Goal: Transaction & Acquisition: Book appointment/travel/reservation

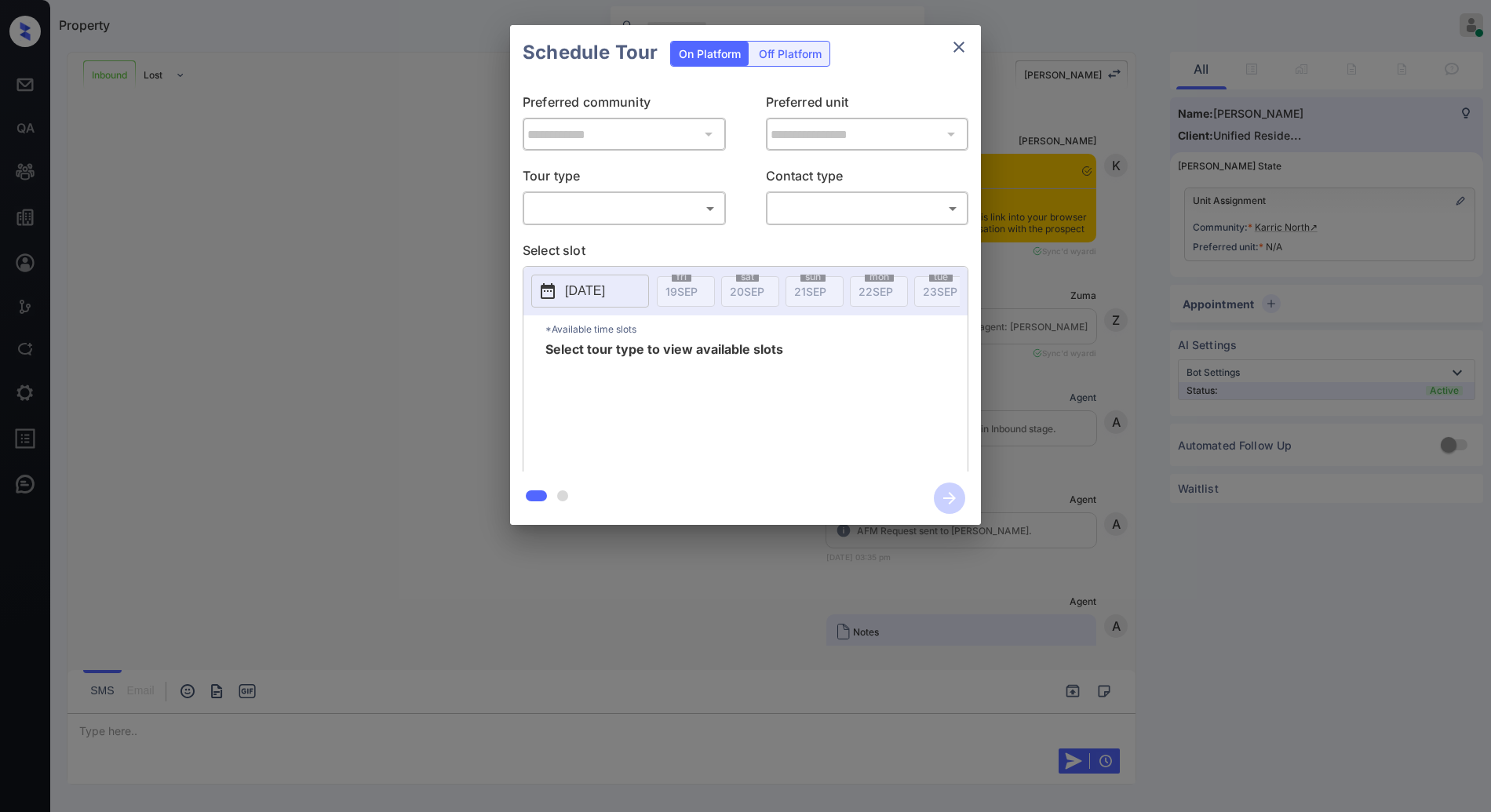
scroll to position [635, 0]
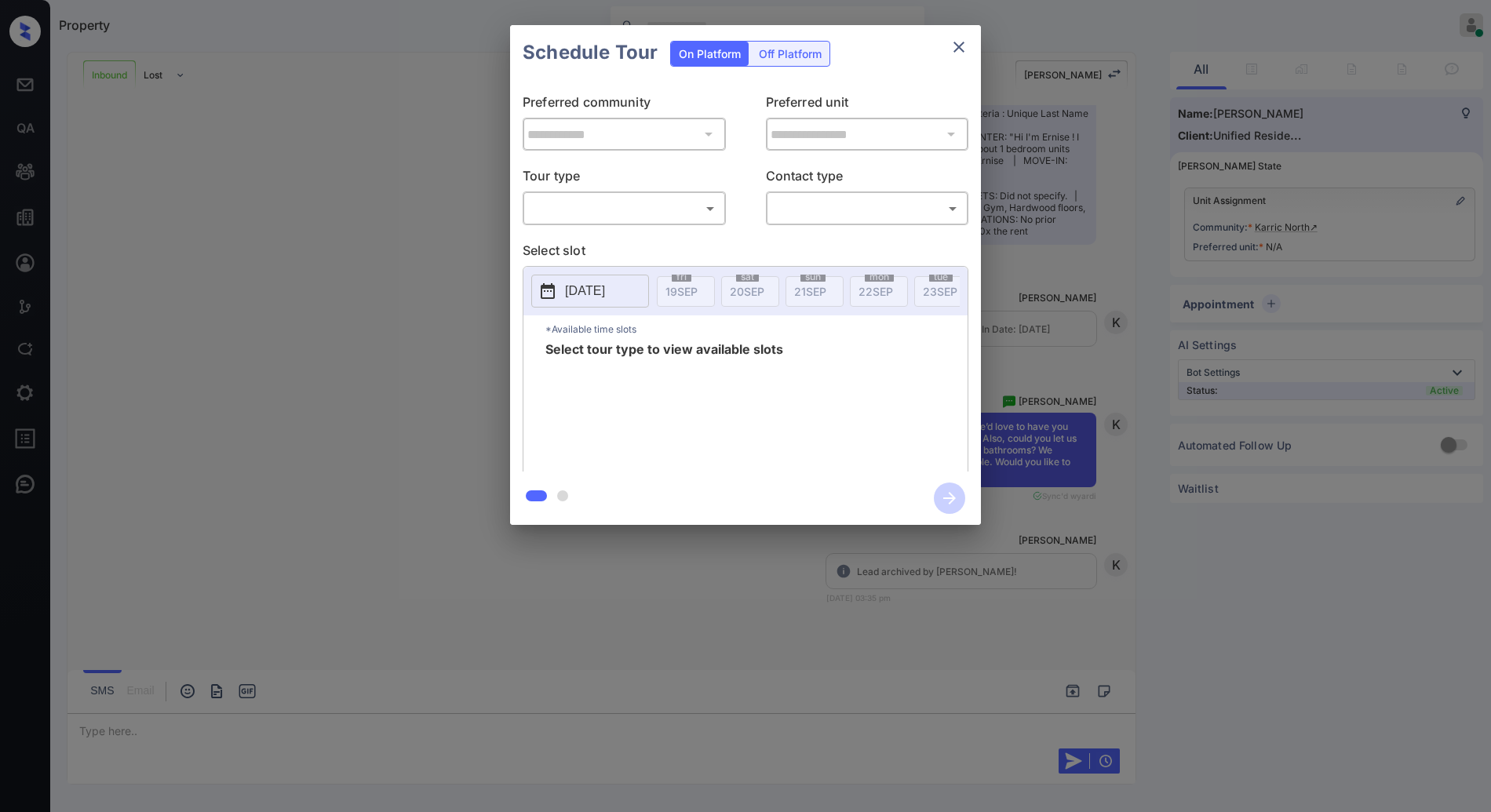
click at [652, 207] on body "Property Anurag Kotwal Online Set yourself offline Set yourself on break Profil…" at bounding box center [746, 406] width 1491 height 812
click at [625, 244] on li "In Person" at bounding box center [625, 242] width 194 height 28
type input "********"
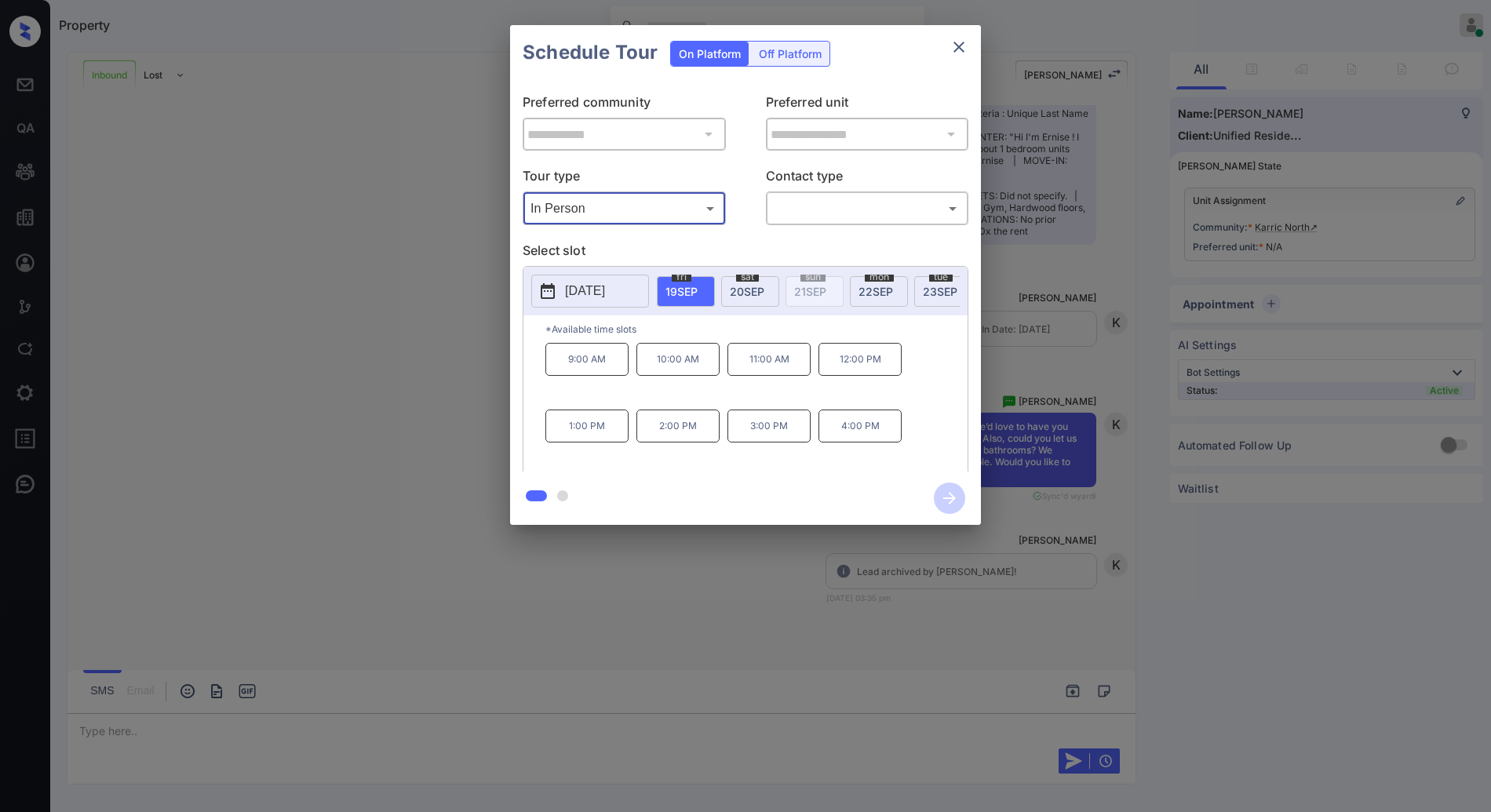
click at [962, 49] on icon "close" at bounding box center [959, 47] width 19 height 19
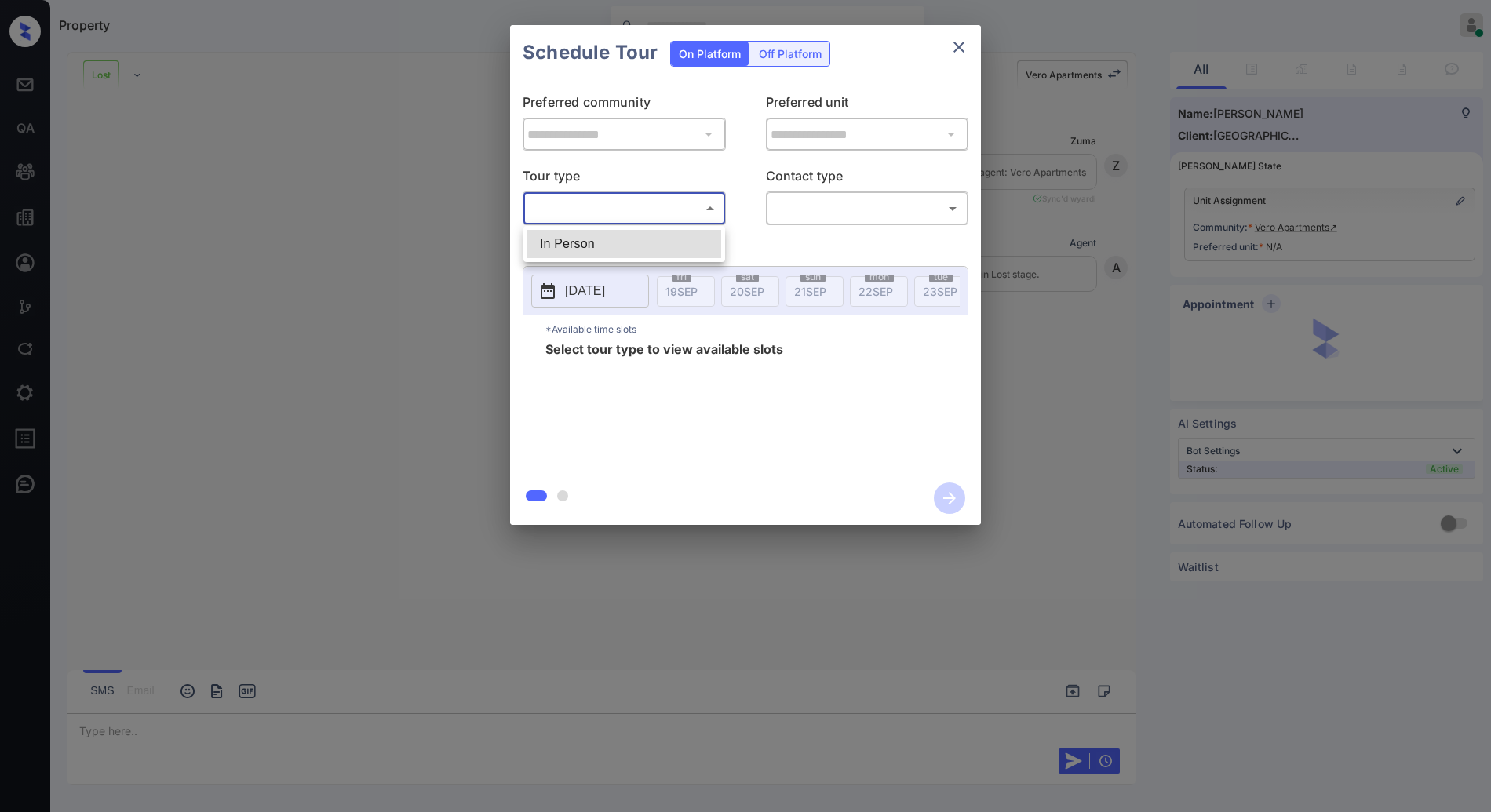
click at [674, 211] on body "**********" at bounding box center [746, 406] width 1491 height 812
click at [668, 240] on li "In Person" at bounding box center [625, 243] width 194 height 28
type input "********"
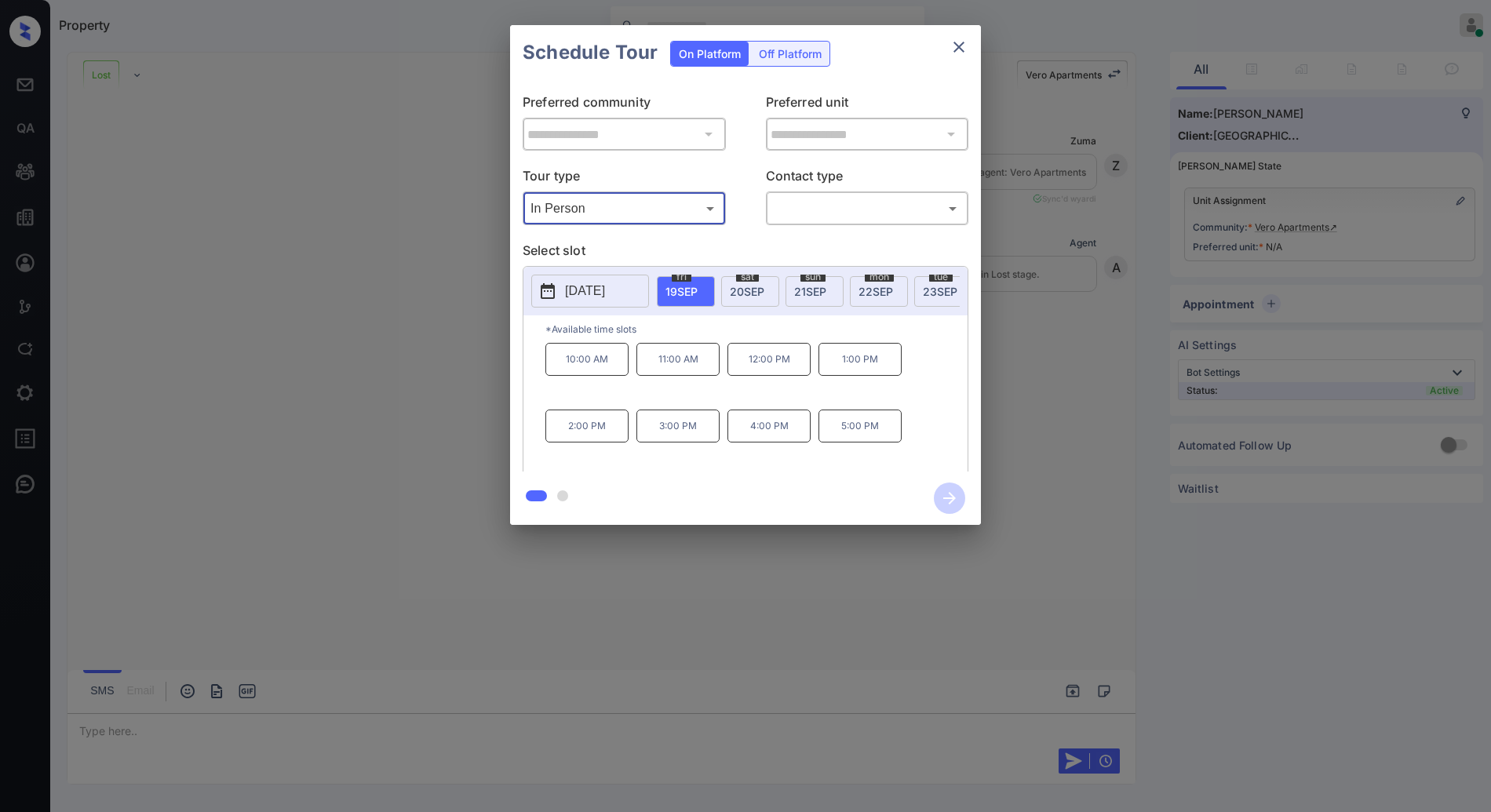
click at [963, 43] on icon "close" at bounding box center [959, 47] width 11 height 11
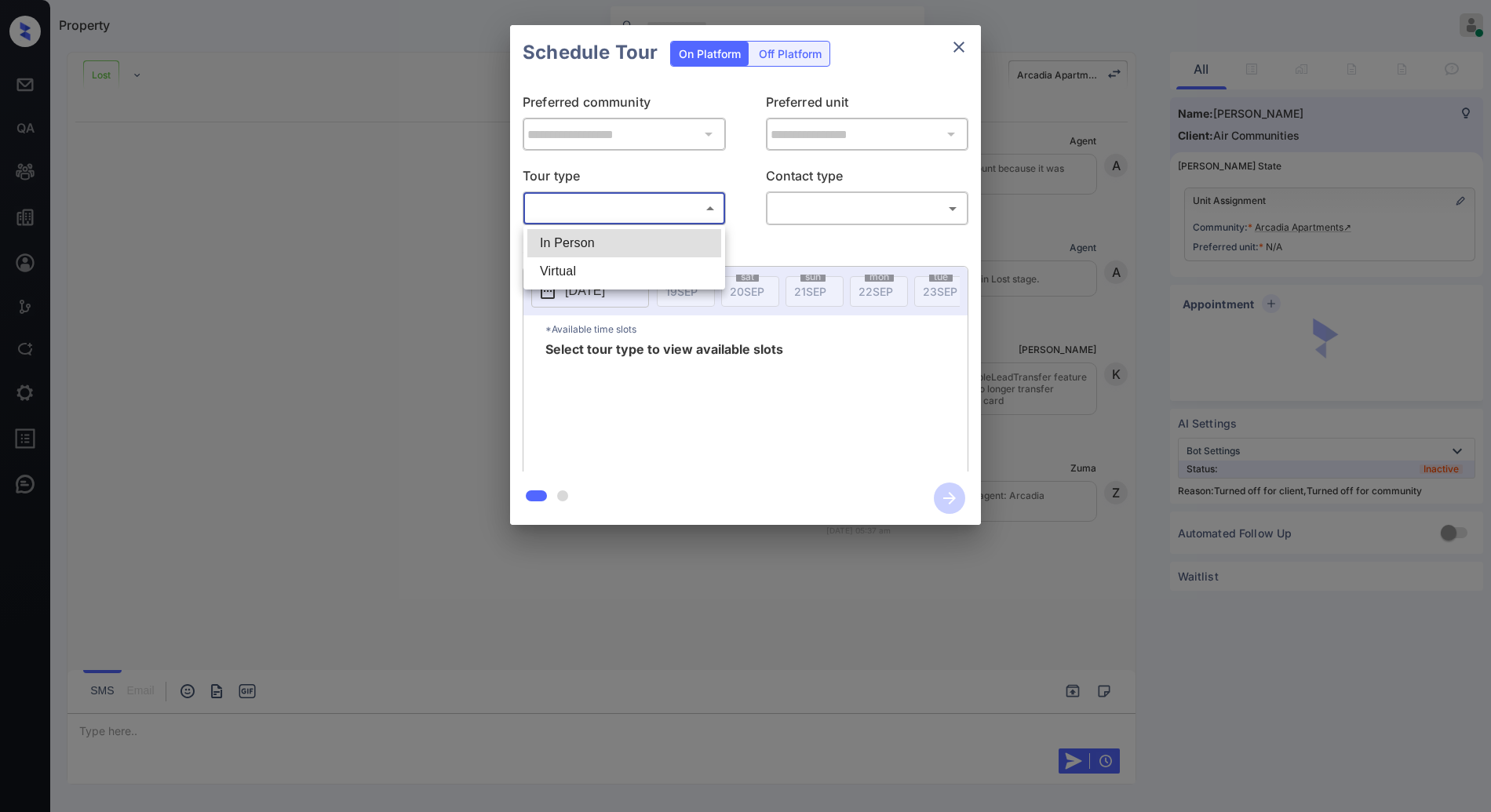
click at [642, 217] on body "Property Anurag Kotwal Online Set yourself offline Set yourself on break Profil…" at bounding box center [746, 406] width 1491 height 812
click at [649, 238] on li "In Person" at bounding box center [625, 242] width 194 height 28
type input "********"
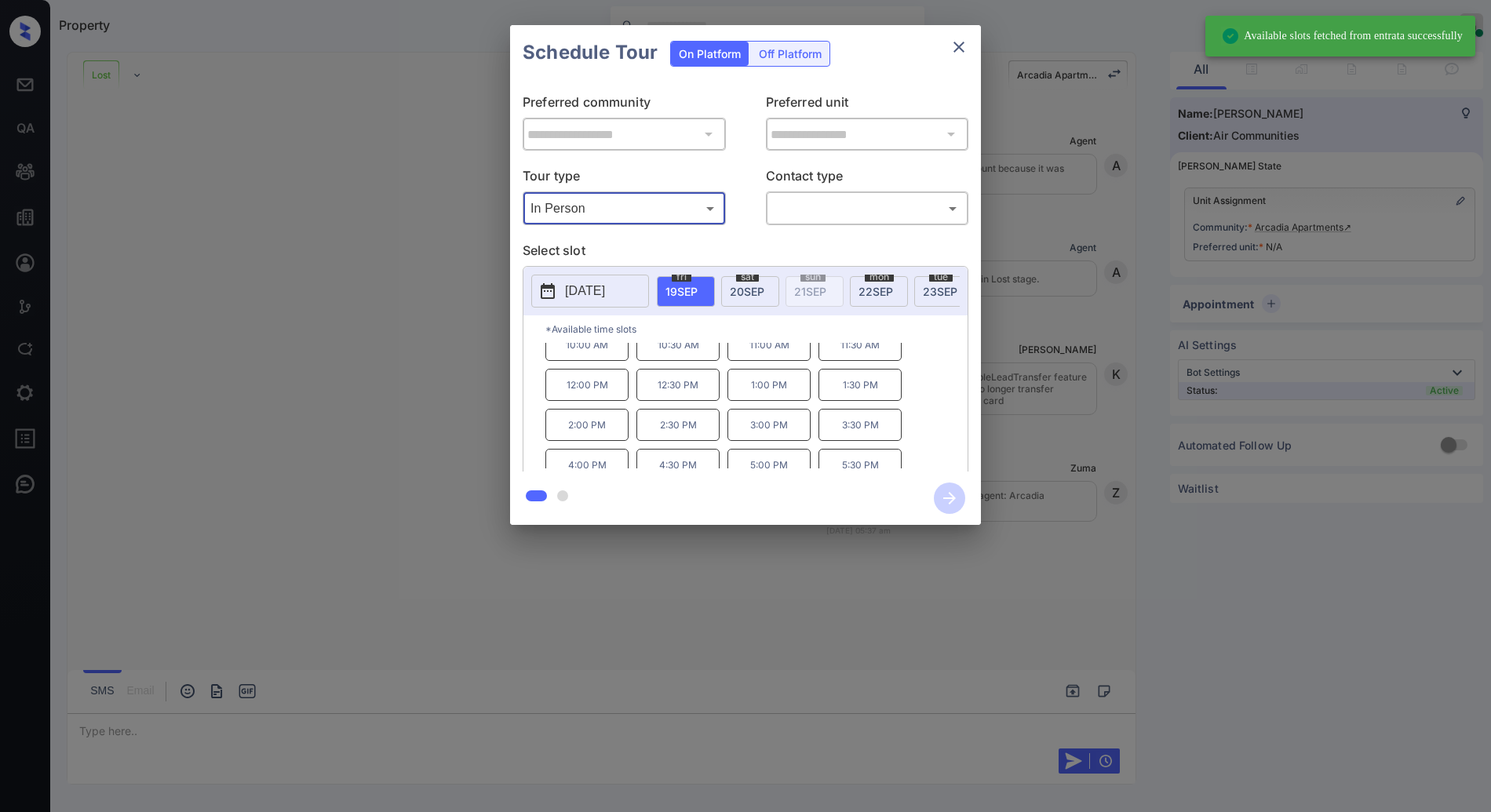
scroll to position [27, 0]
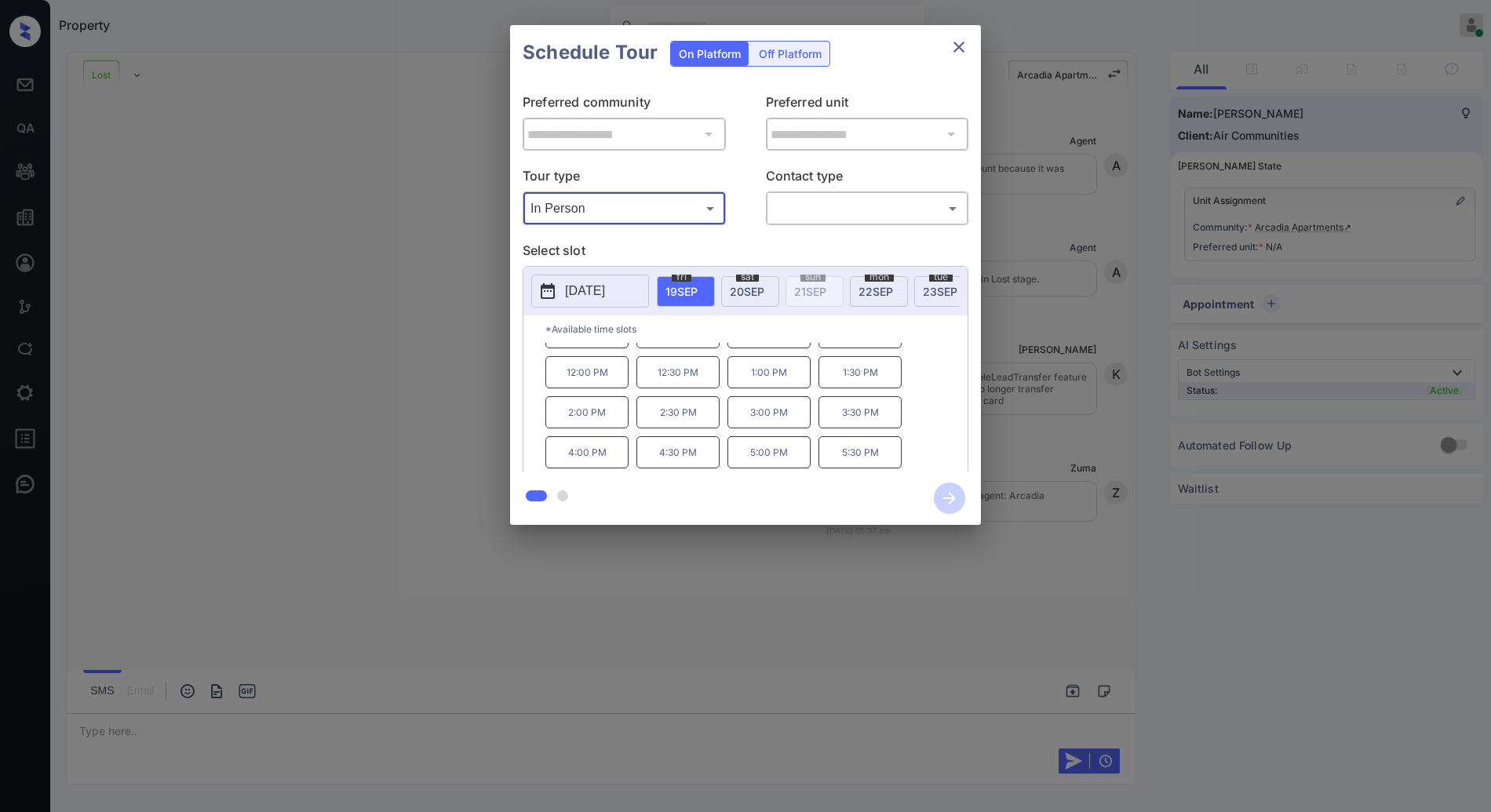
click at [967, 42] on icon "close" at bounding box center [959, 47] width 19 height 19
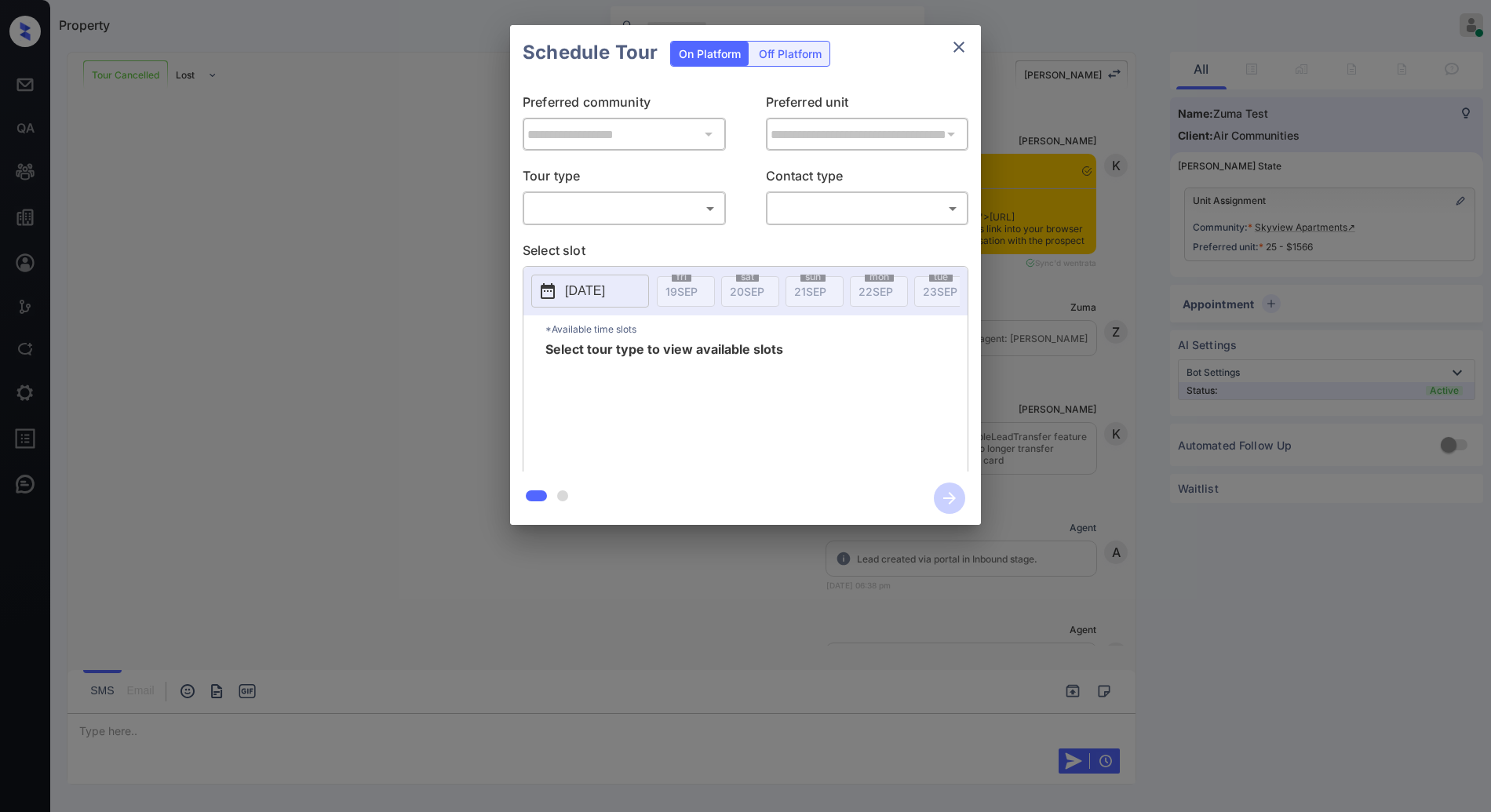
scroll to position [2911, 0]
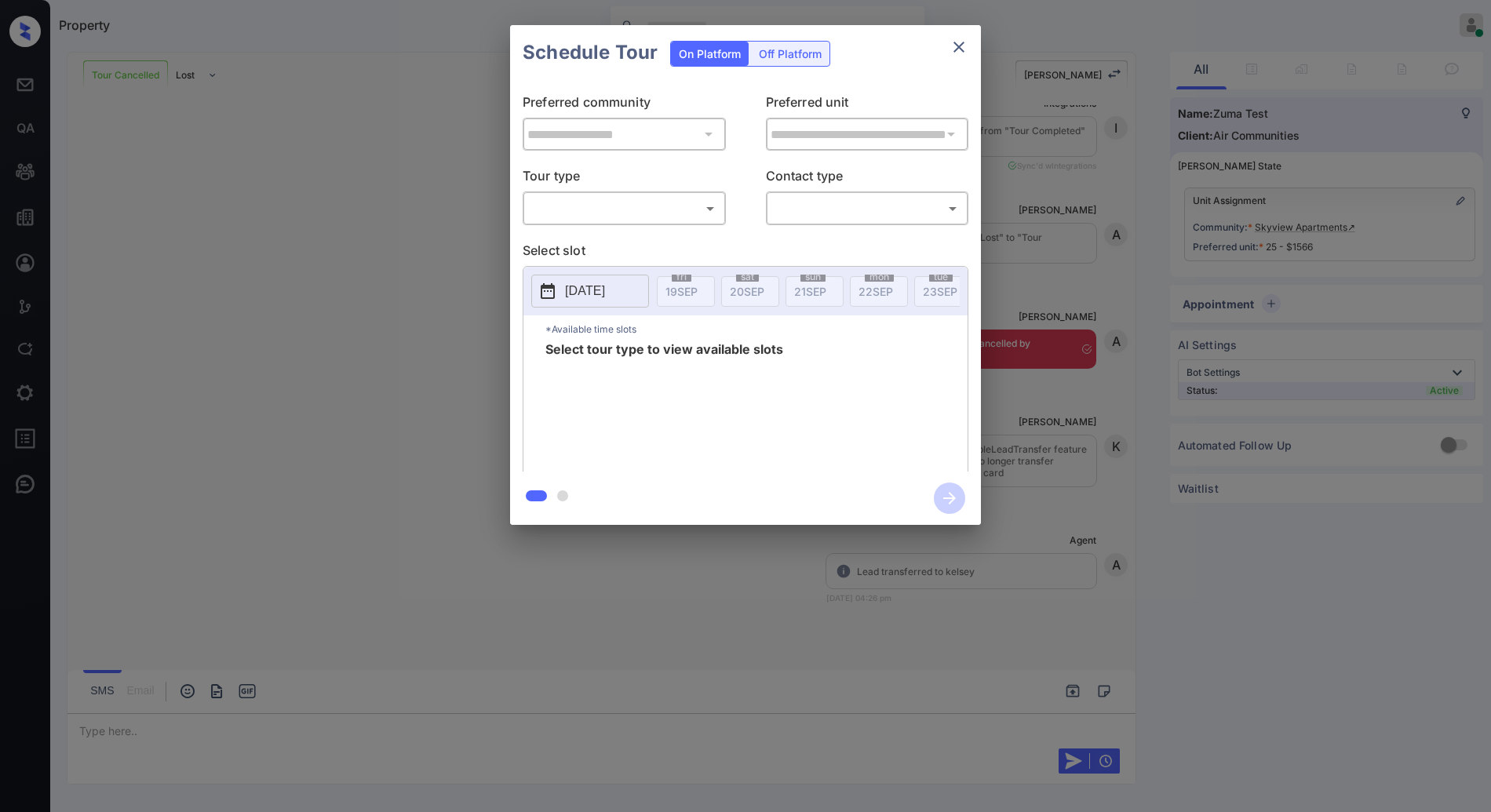
click at [643, 184] on p "Tour type" at bounding box center [624, 178] width 203 height 25
click at [650, 215] on body "Property Anurag Kotwal Online Set yourself offline Set yourself on break Profil…" at bounding box center [746, 406] width 1491 height 812
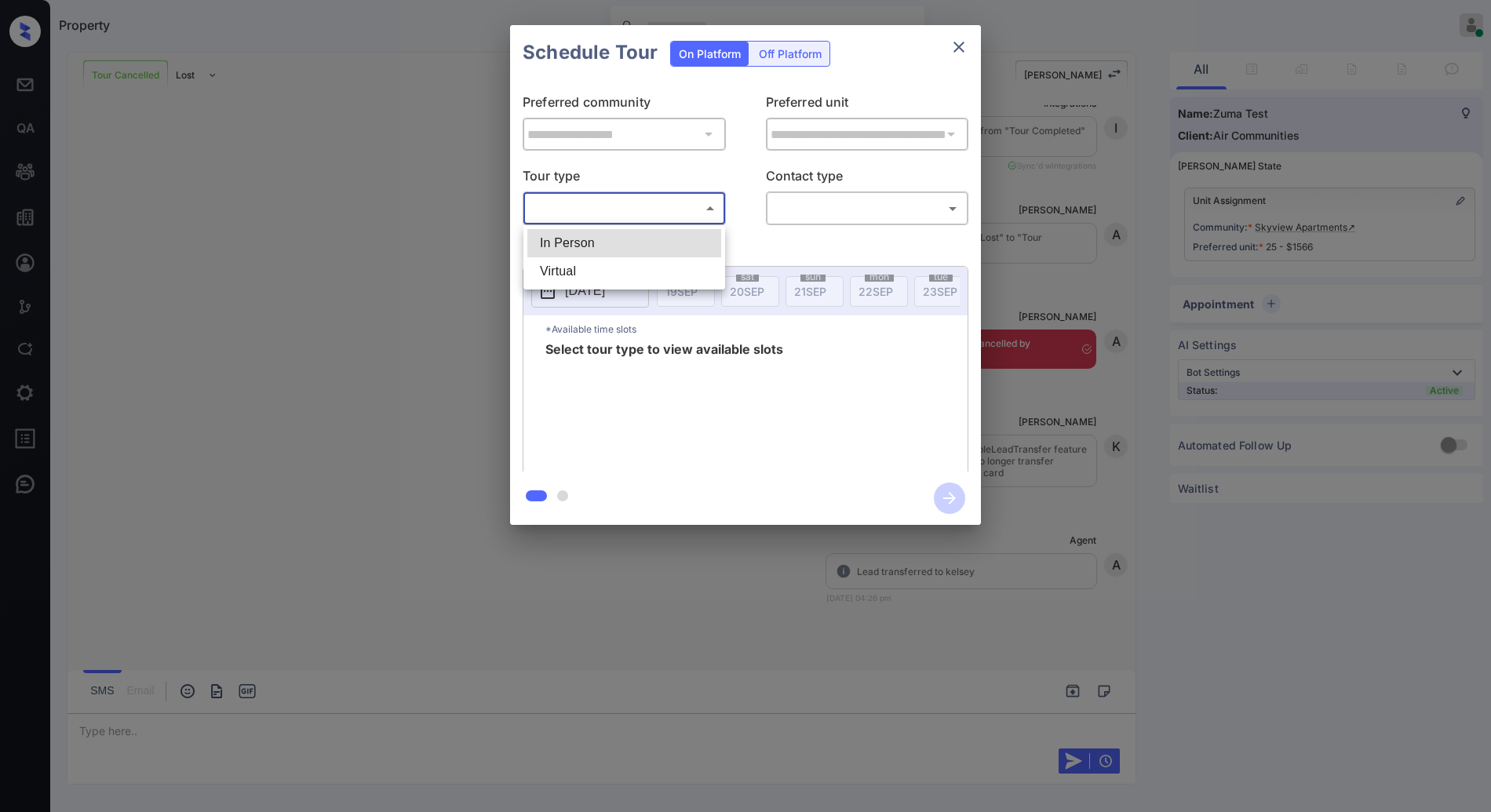
click at [638, 232] on li "In Person" at bounding box center [625, 242] width 194 height 28
type input "********"
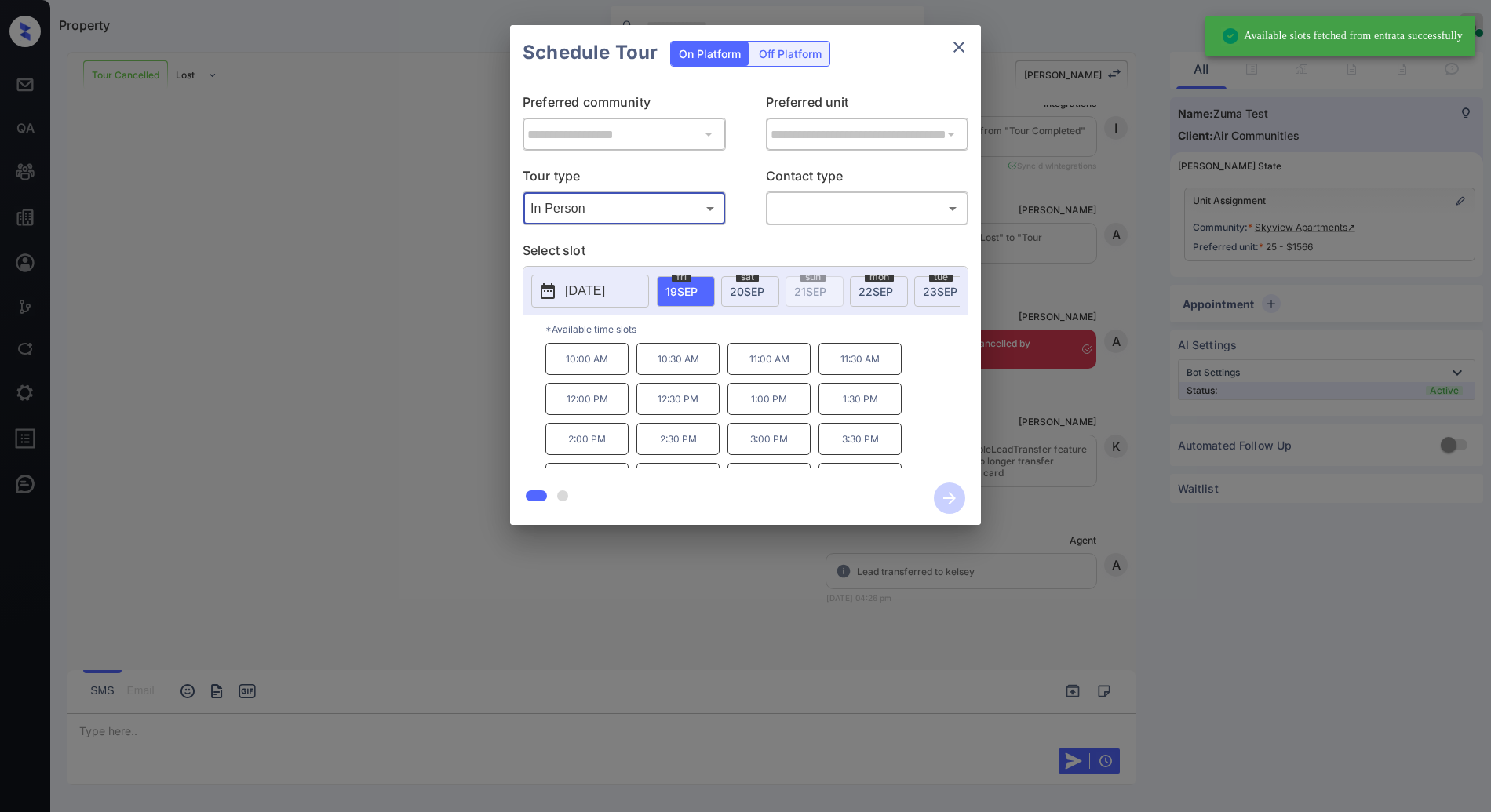
scroll to position [27, 0]
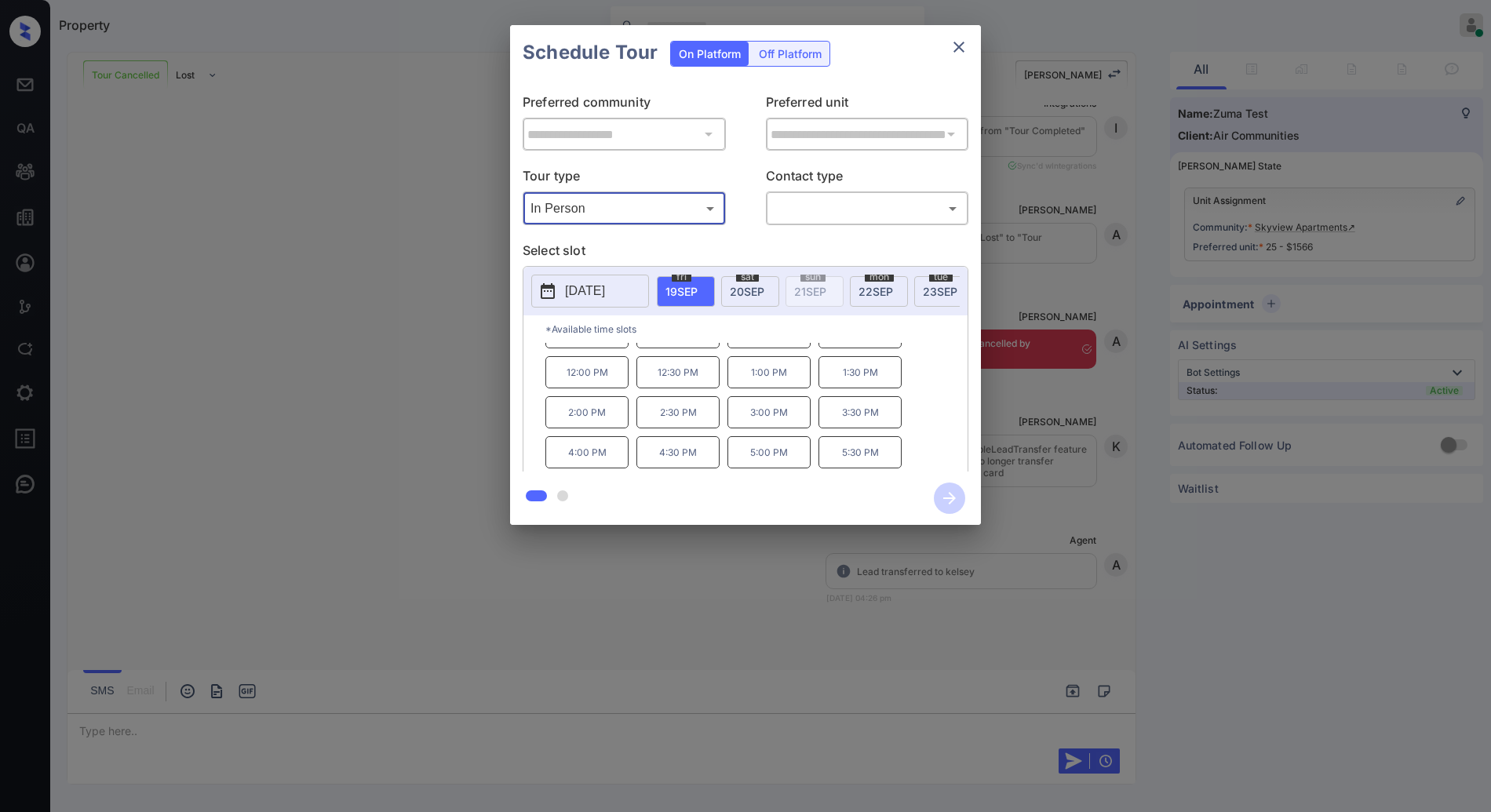
click at [757, 285] on span "20 SEP" at bounding box center [747, 292] width 34 height 14
click at [872, 373] on p "1:30 PM" at bounding box center [859, 373] width 83 height 33
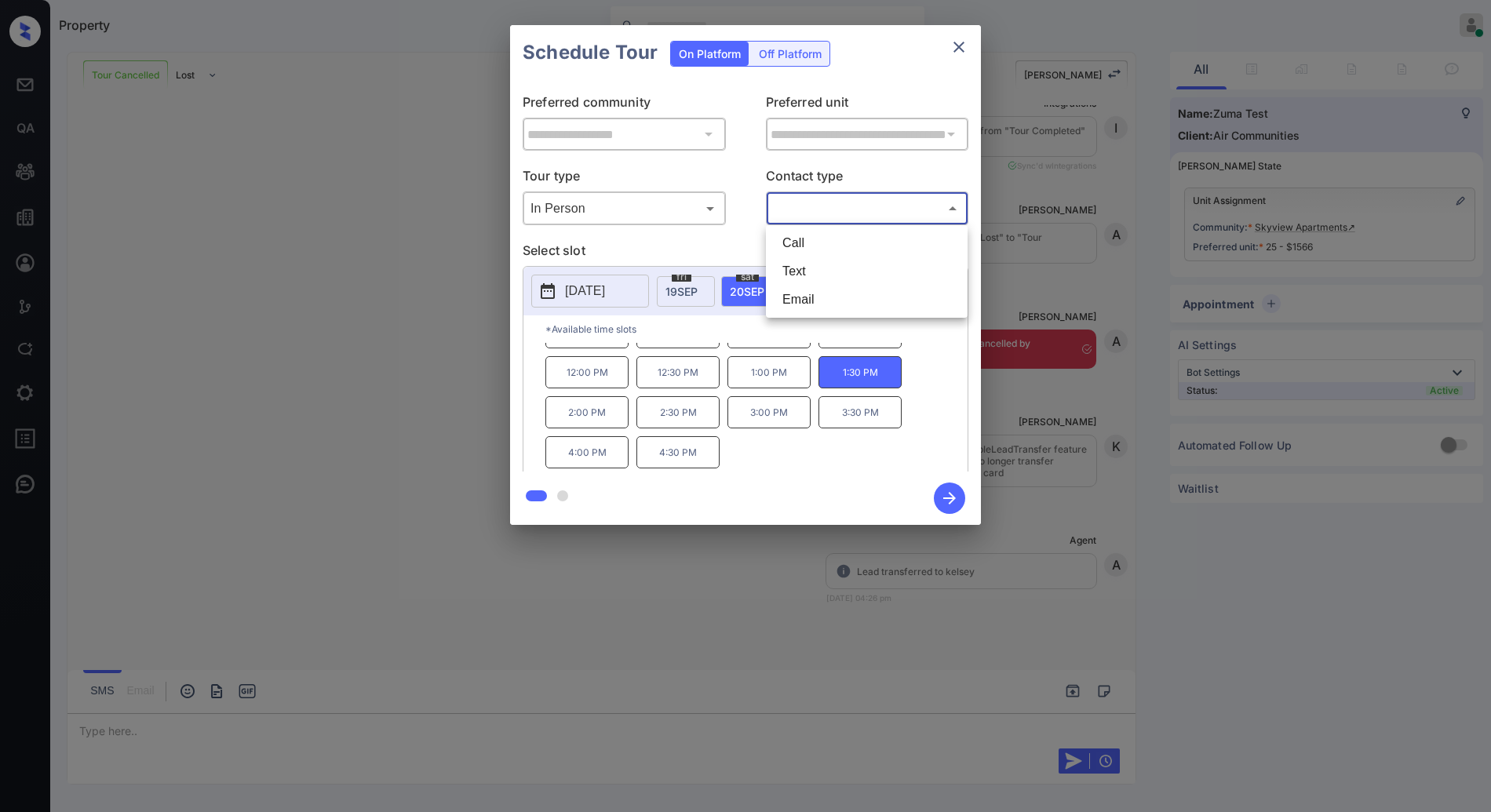
click at [893, 219] on body "Property Anurag Kotwal Online Set yourself offline Set yourself on break Profil…" at bounding box center [746, 406] width 1491 height 812
click at [885, 267] on li "Text" at bounding box center [867, 271] width 194 height 28
type input "****"
click at [961, 506] on icon "button" at bounding box center [949, 498] width 32 height 32
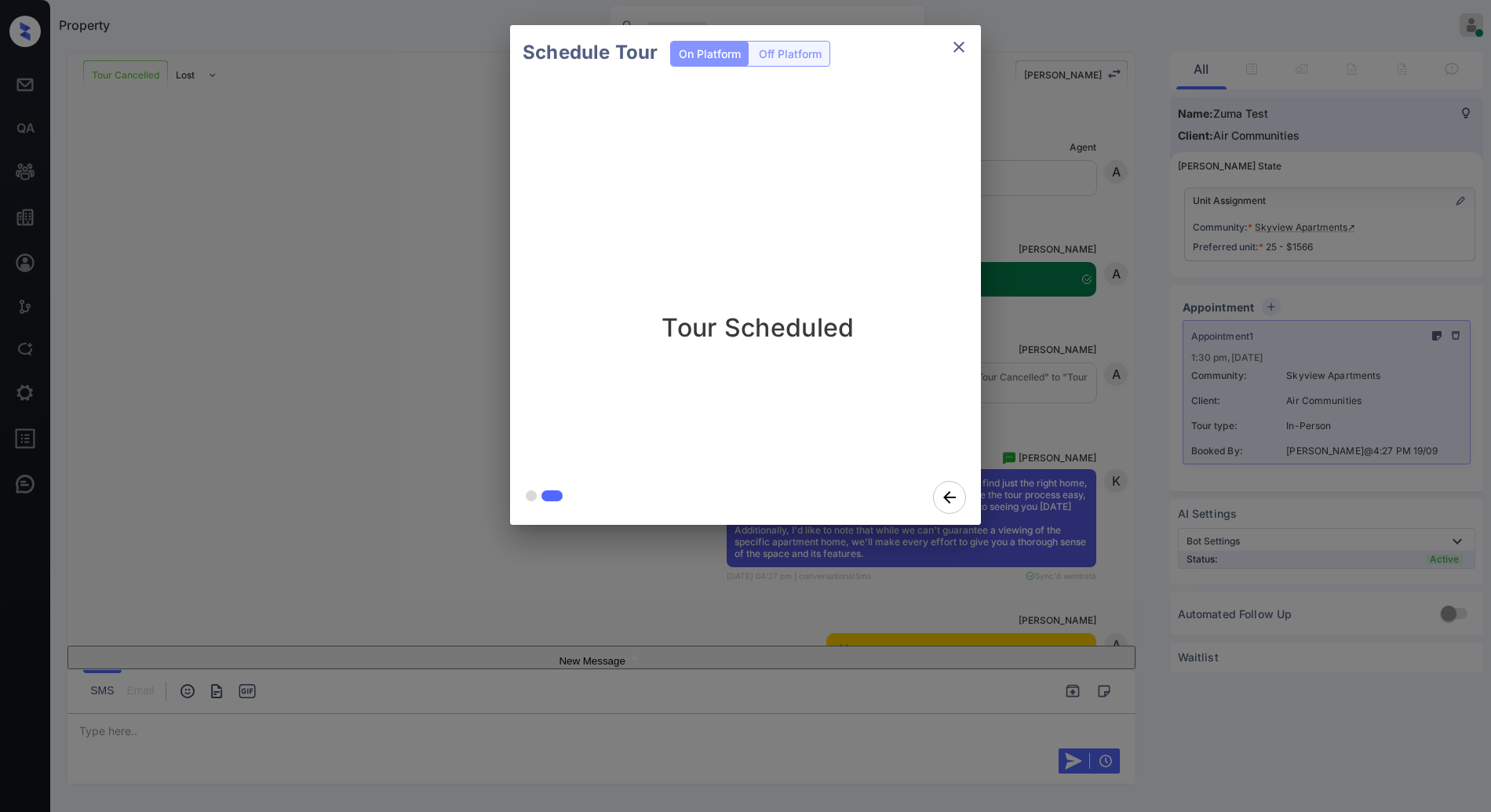
scroll to position [3283, 0]
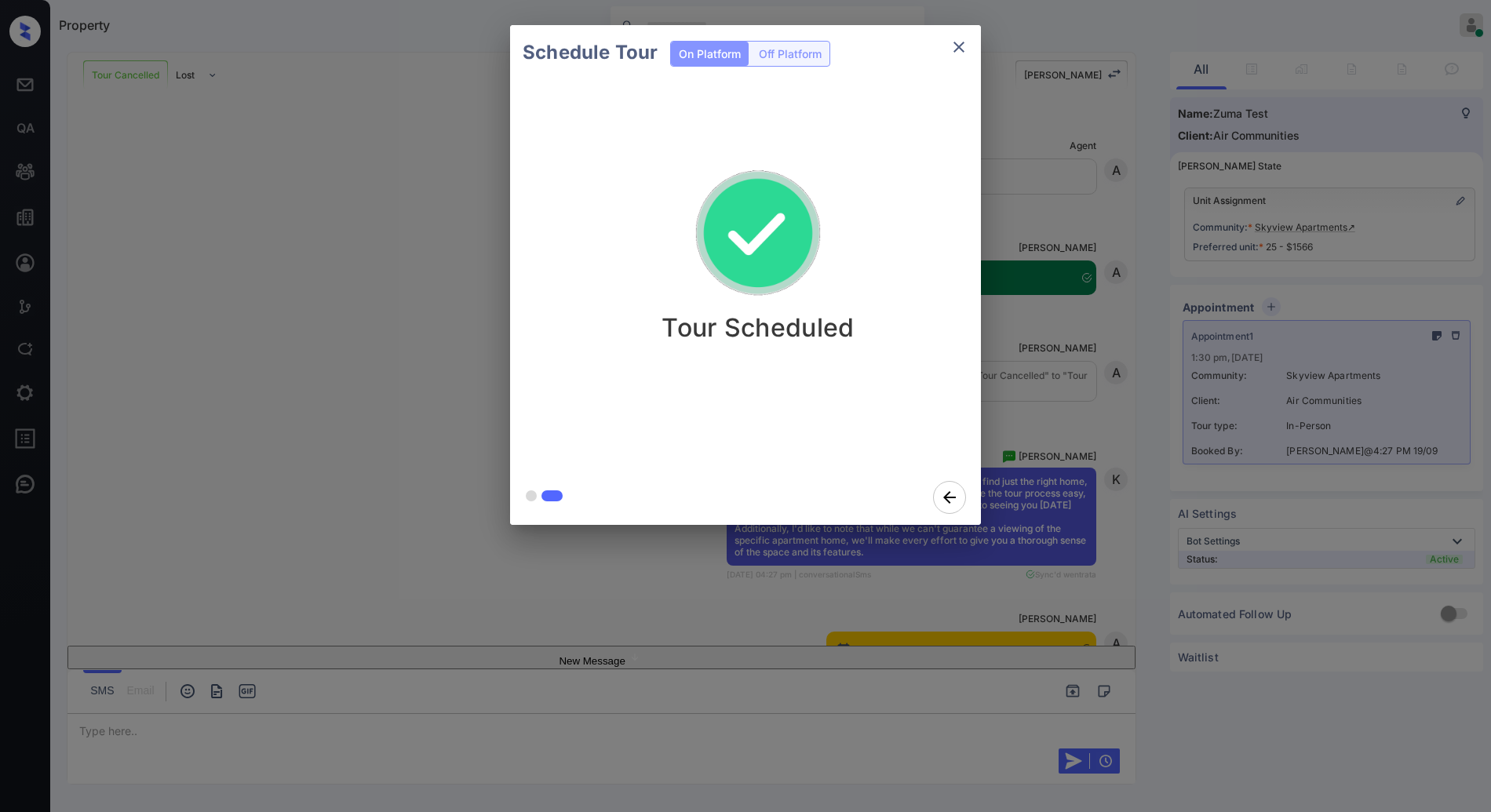
click at [961, 45] on icon "close" at bounding box center [959, 47] width 11 height 11
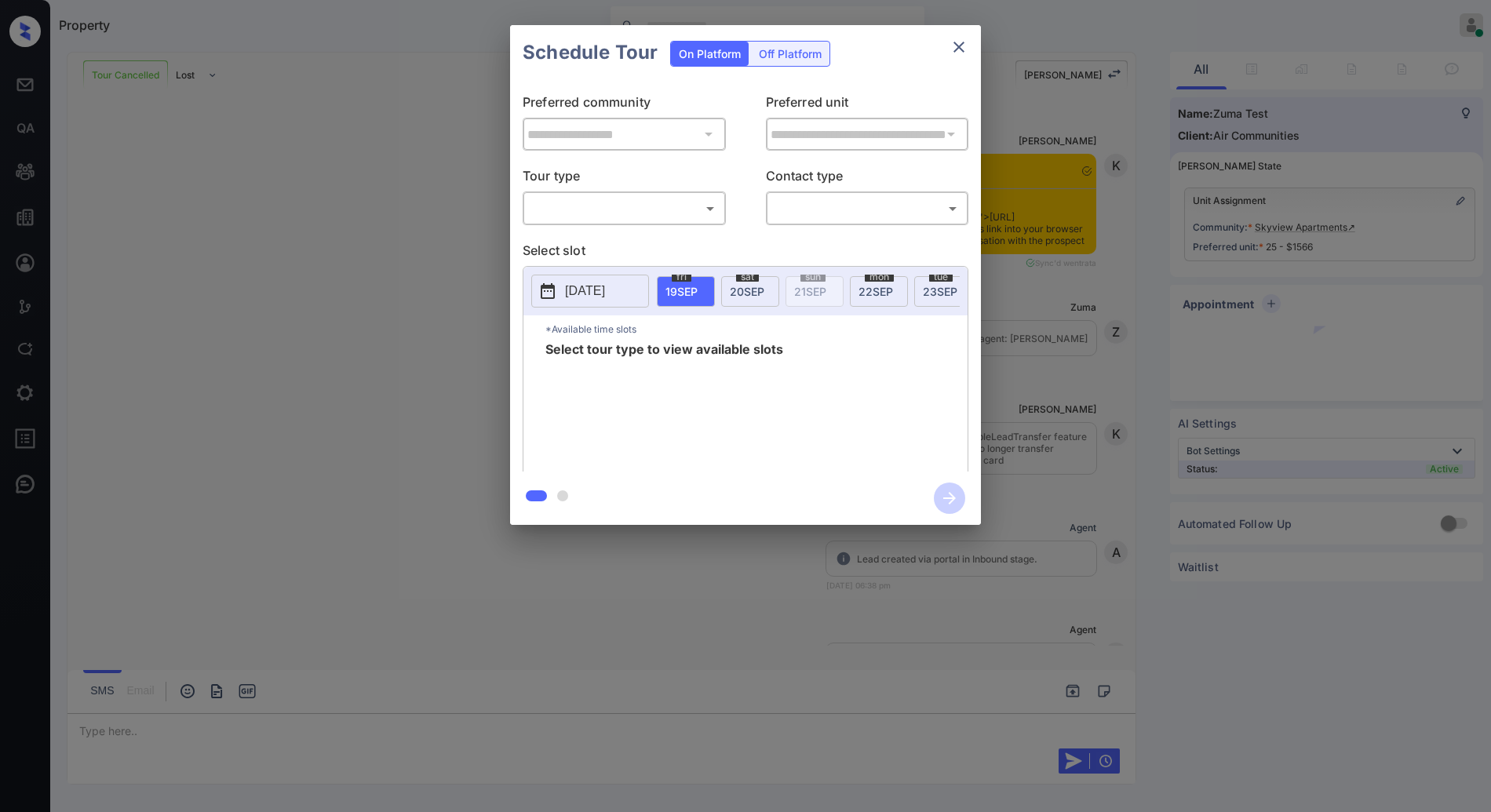
scroll to position [4054, 0]
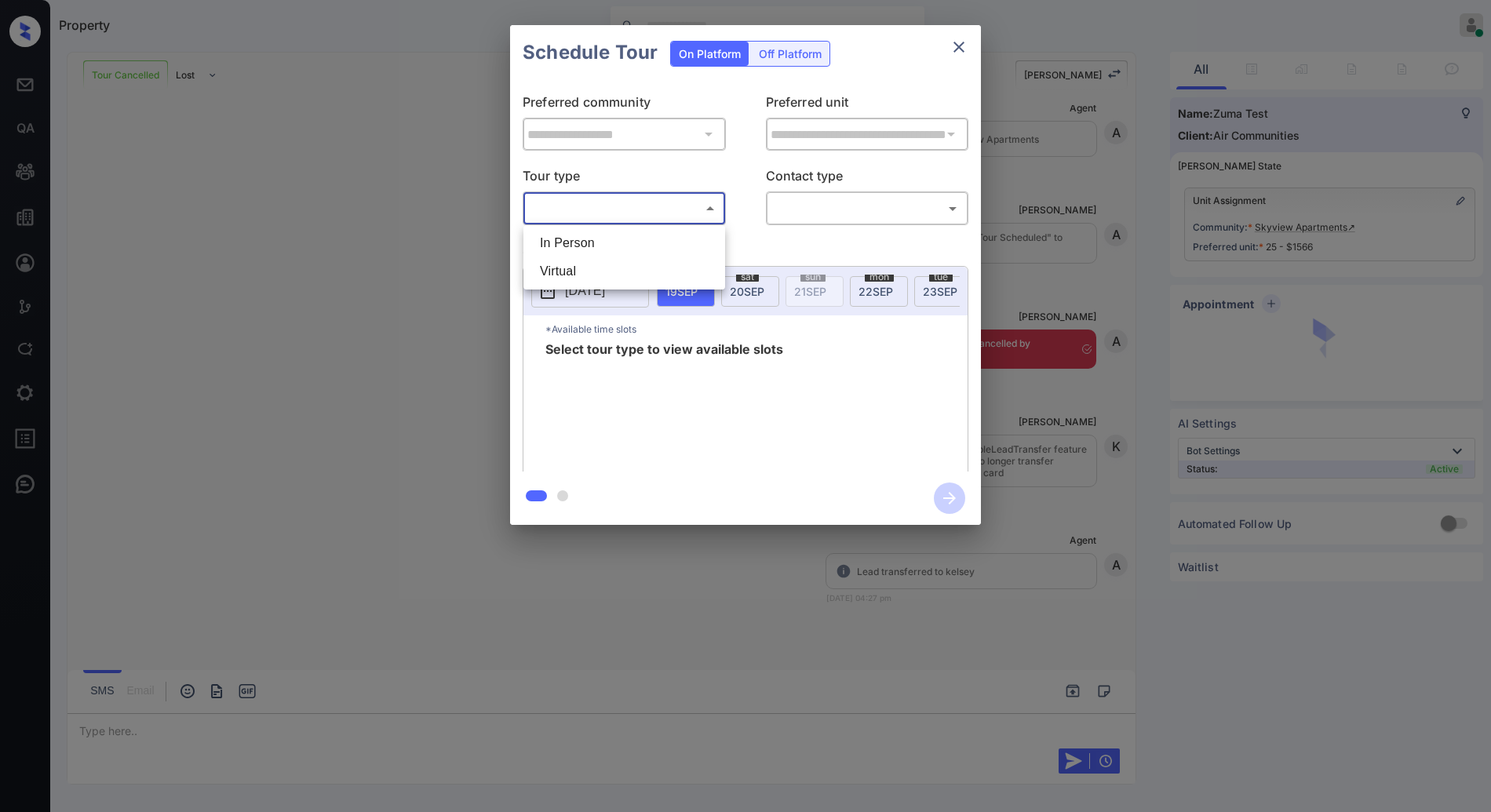
click at [657, 211] on body "Property Anurag Kotwal Online Set yourself offline Set yourself on break Profil…" at bounding box center [746, 406] width 1491 height 812
click at [646, 248] on li "In Person" at bounding box center [625, 242] width 194 height 28
type input "********"
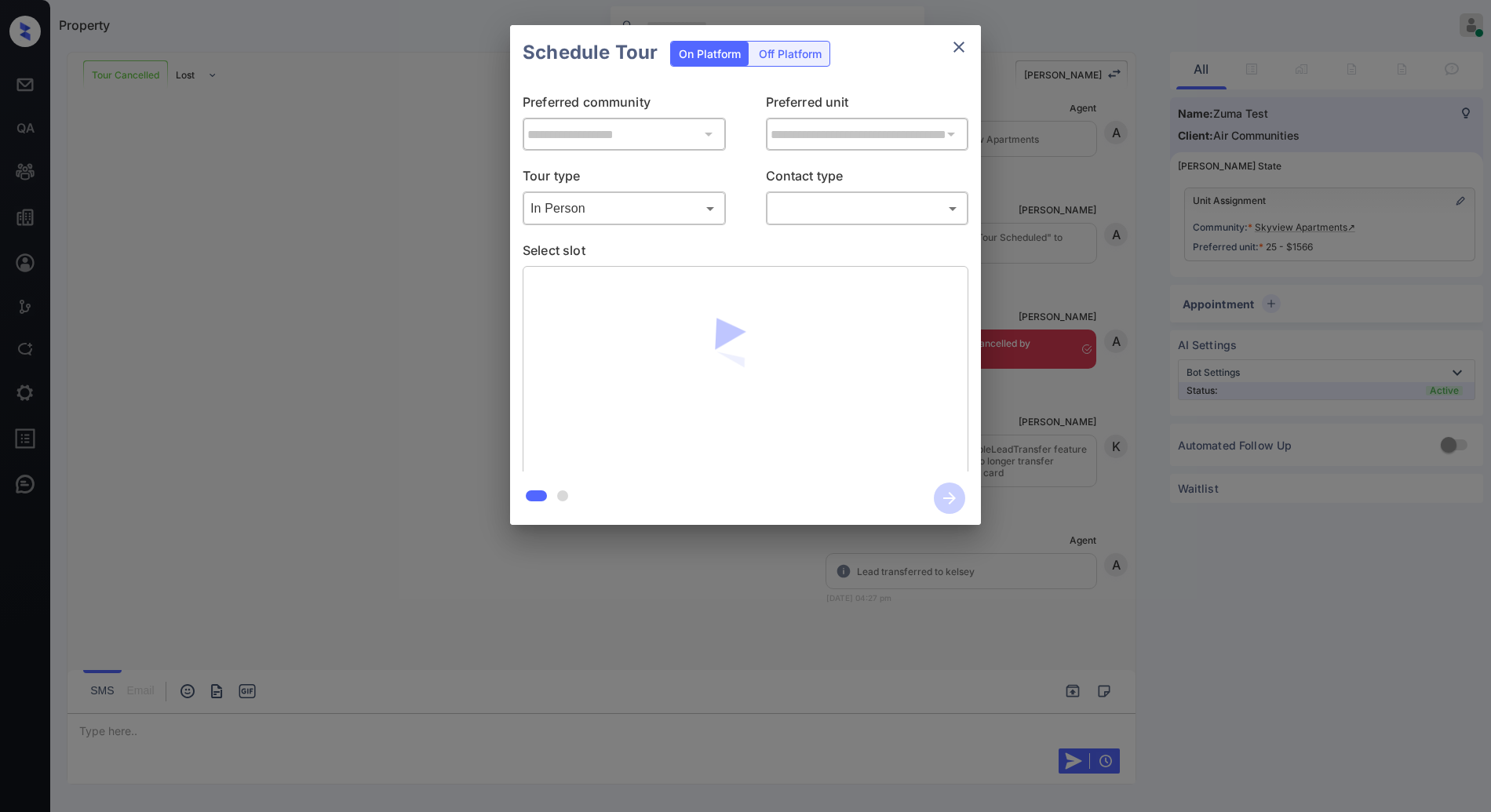
click at [879, 231] on div "**********" at bounding box center [746, 275] width 471 height 391
click at [876, 219] on body "Property Anurag Kotwal Online Set yourself offline Set yourself on break Profil…" at bounding box center [746, 406] width 1491 height 812
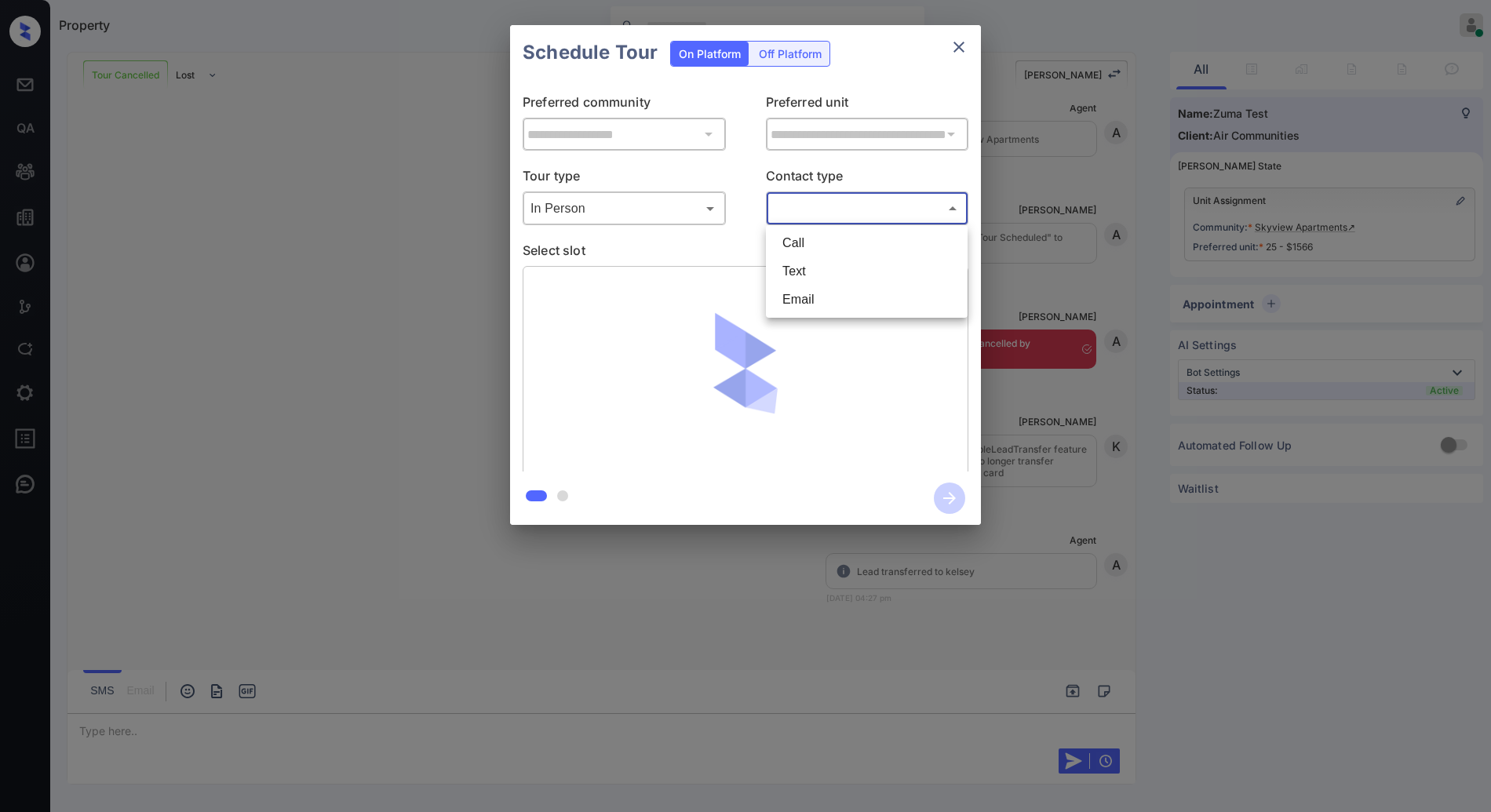
click at [871, 267] on li "Text" at bounding box center [867, 271] width 194 height 28
type input "****"
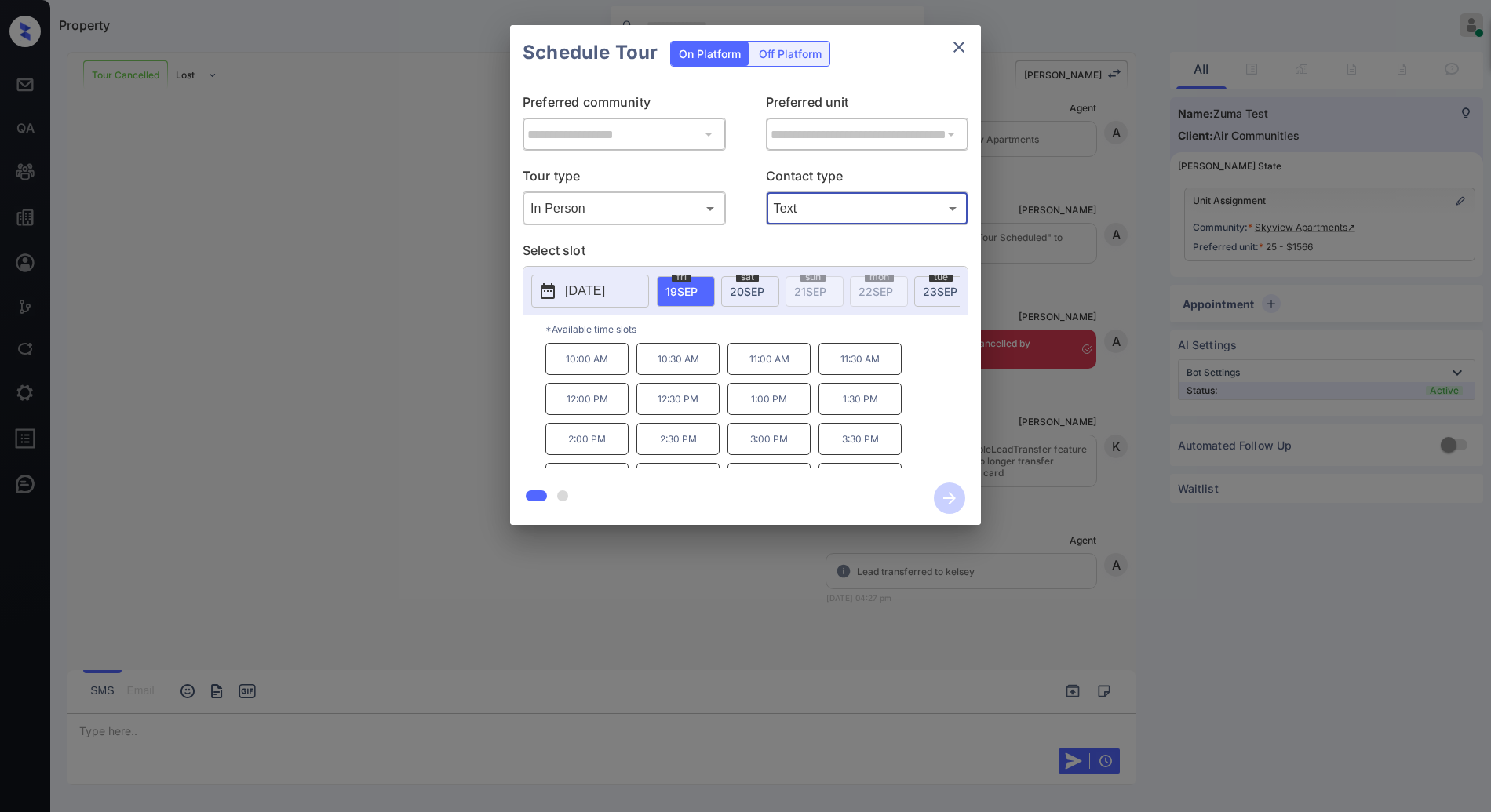
scroll to position [27, 0]
click at [743, 285] on span "[DATE]" at bounding box center [747, 292] width 34 height 14
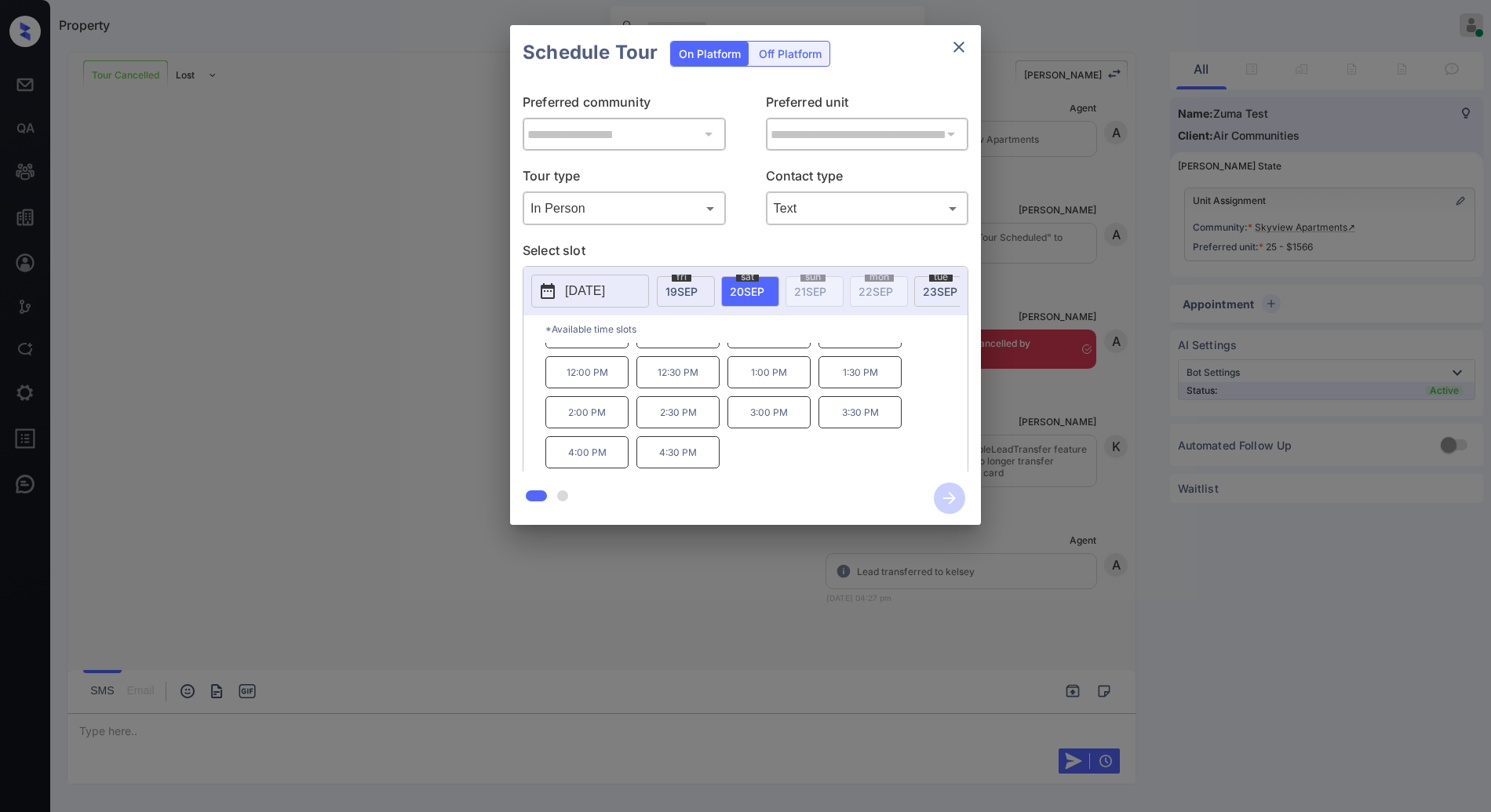
click at [856, 388] on p "1:30 PM" at bounding box center [859, 373] width 83 height 33
click at [951, 505] on icon "button" at bounding box center [949, 498] width 32 height 32
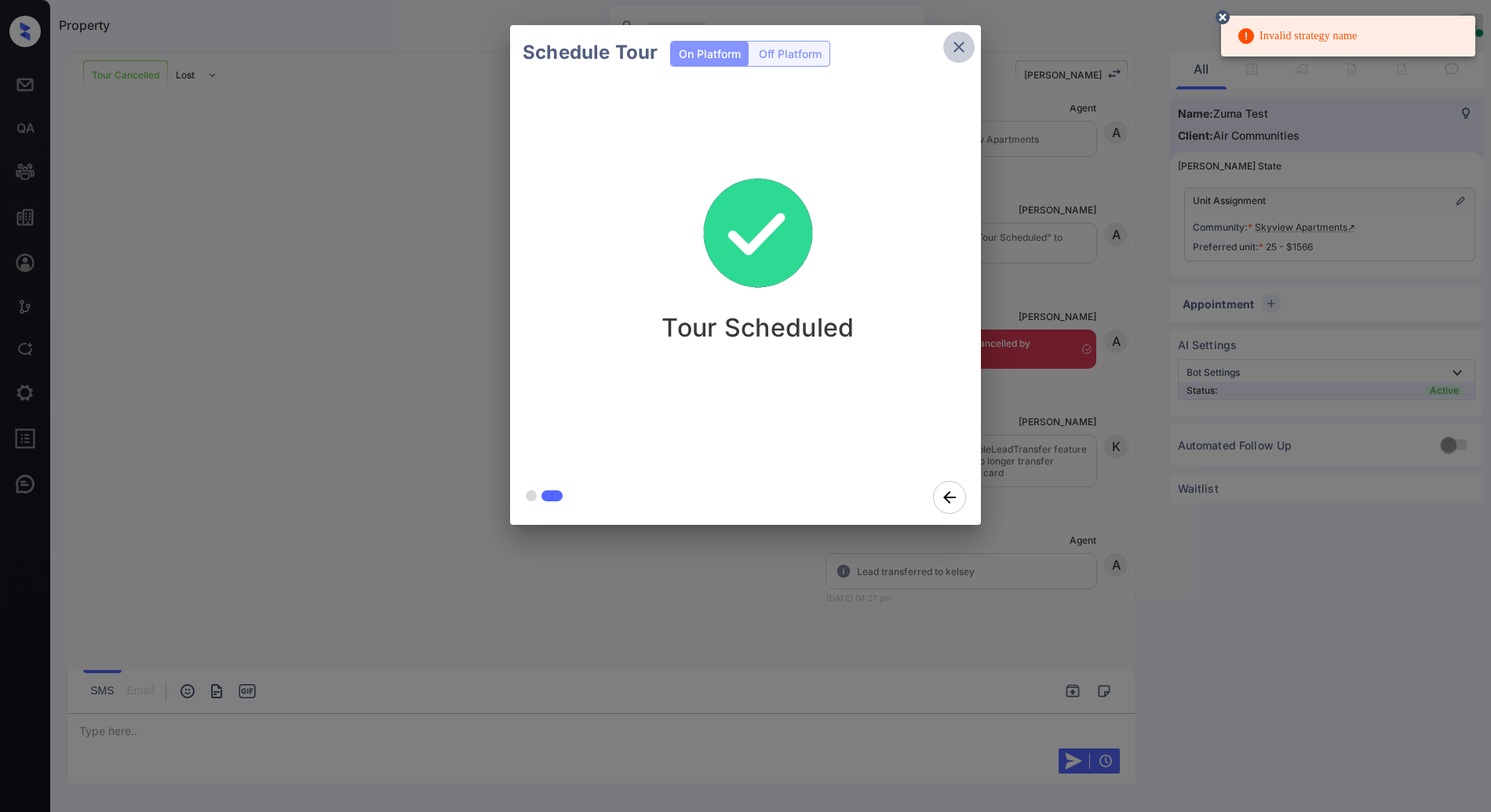
click at [947, 45] on button "close" at bounding box center [959, 47] width 32 height 32
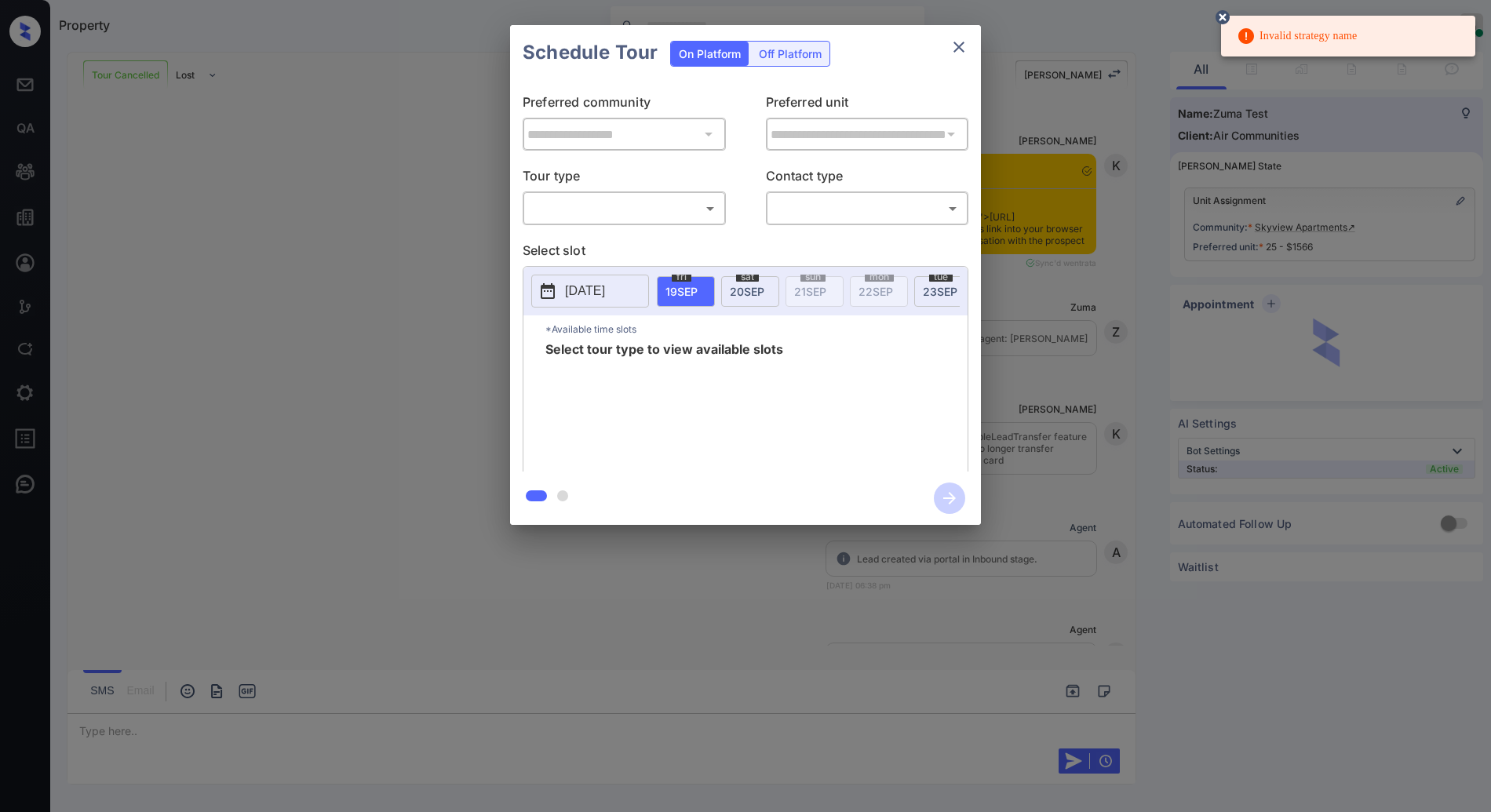
scroll to position [4054, 0]
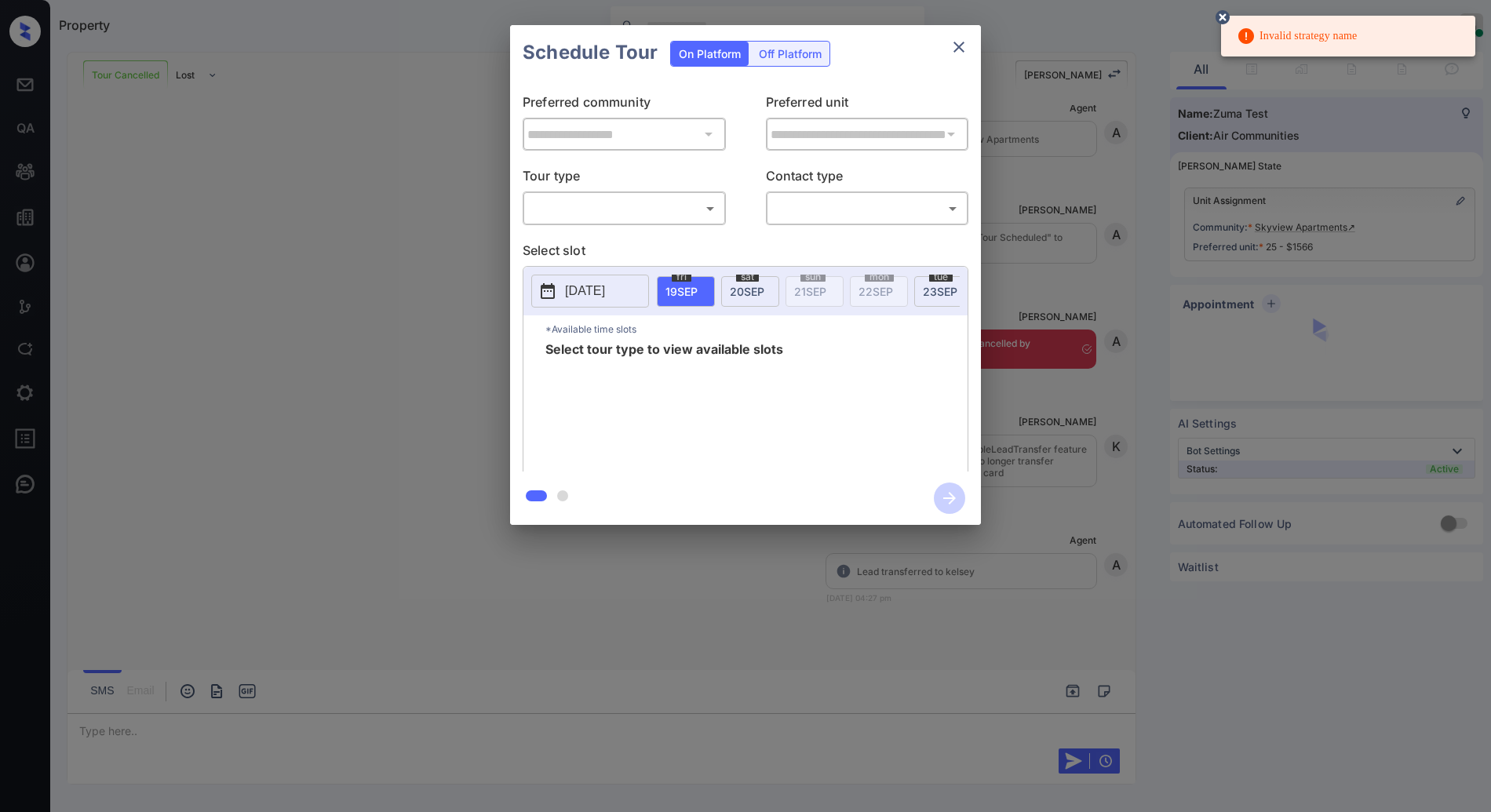
click at [589, 222] on div "​ ​" at bounding box center [624, 208] width 203 height 33
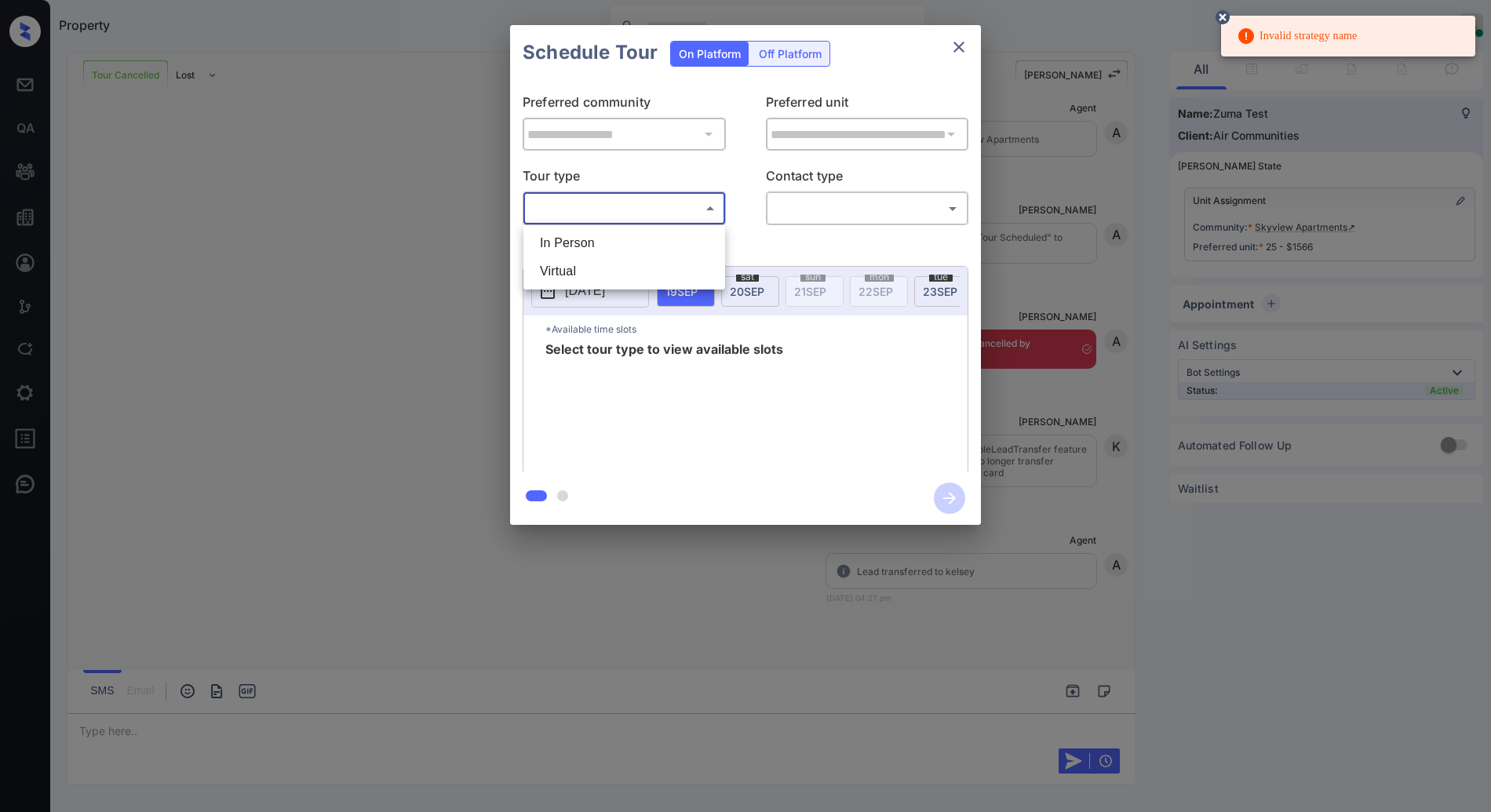
drag, startPoint x: 591, startPoint y: 213, endPoint x: 592, endPoint y: 225, distance: 12.0
click at [591, 212] on body "Invalid strategy name Property [PERSON_NAME] Online Set yourself offline Set yo…" at bounding box center [746, 406] width 1491 height 812
click at [593, 238] on li "In Person" at bounding box center [625, 242] width 194 height 28
type input "********"
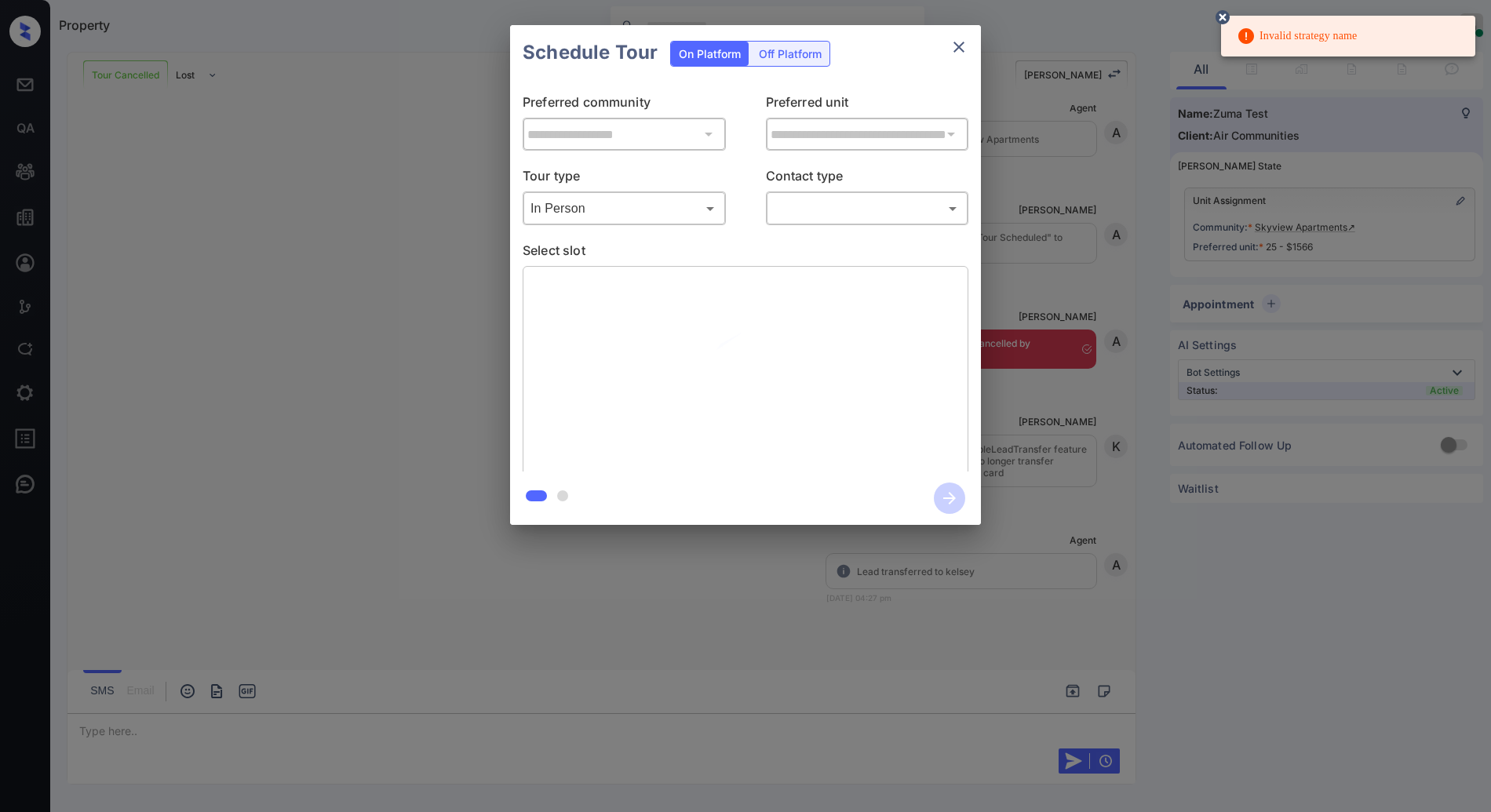
click at [1222, 16] on circle at bounding box center [1223, 17] width 9 height 9
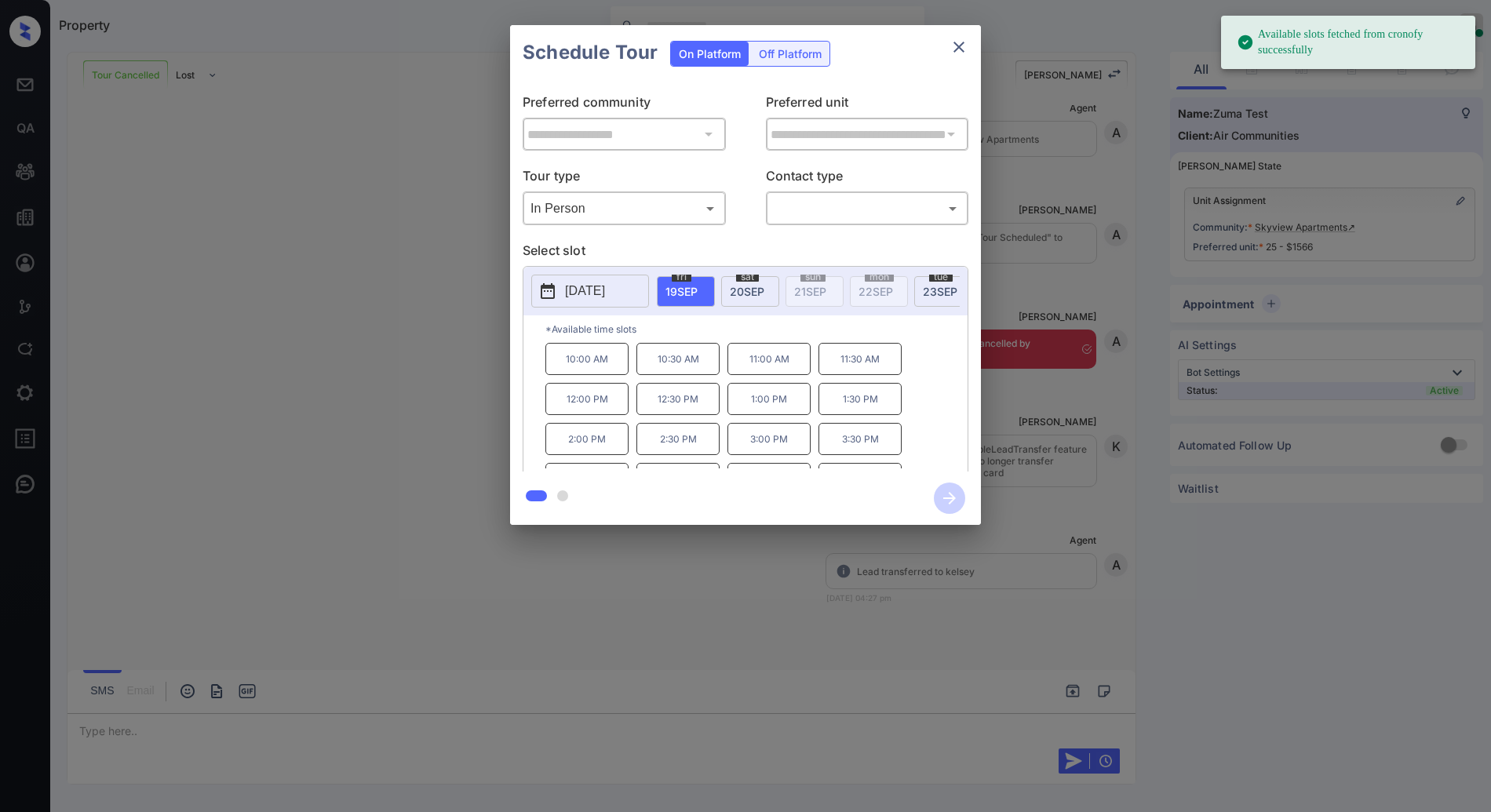
click at [878, 219] on body "Invalid strategy name Available slots fetched from cronofy successfully Propert…" at bounding box center [746, 406] width 1491 height 812
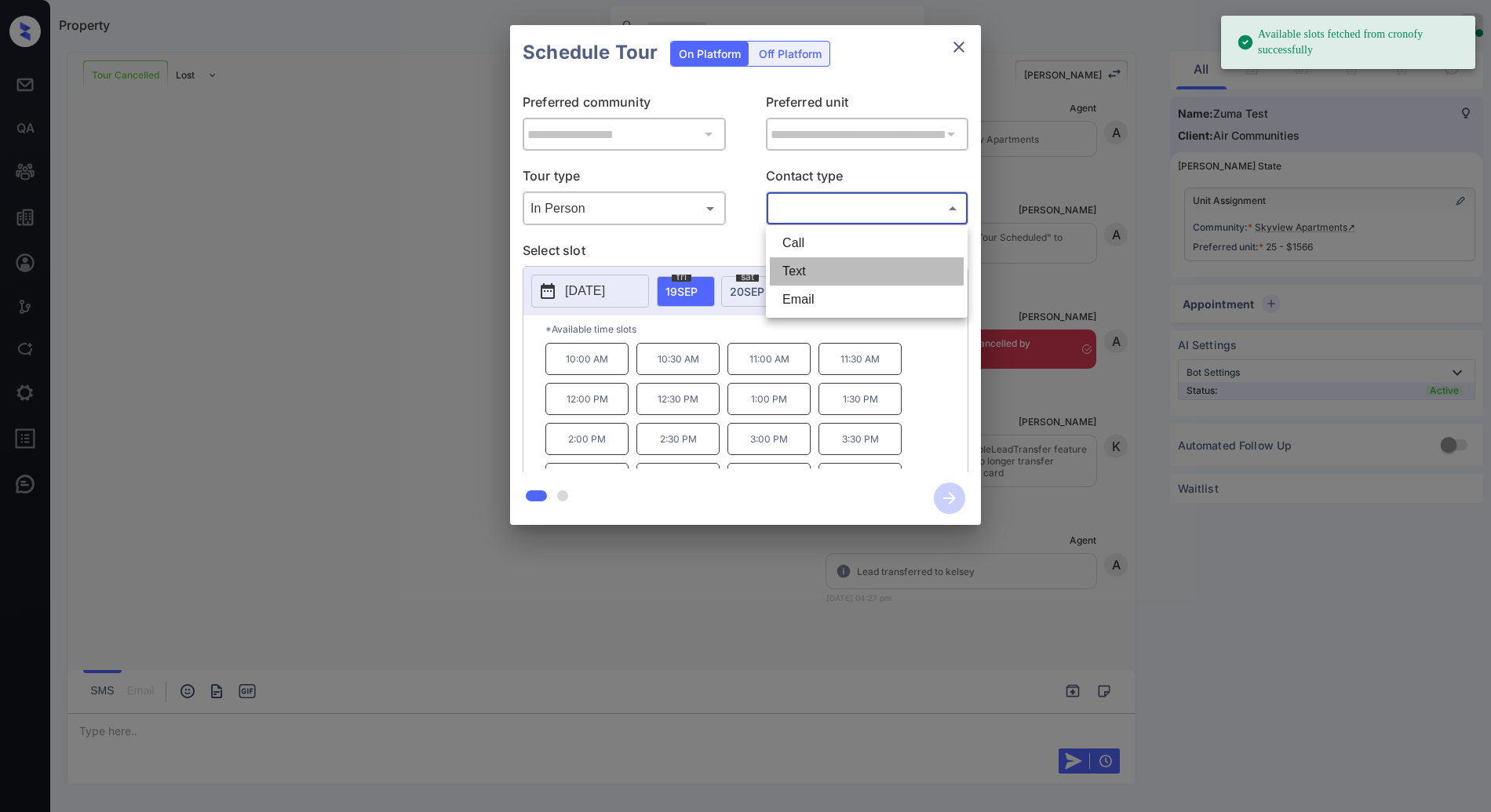
click at [852, 267] on li "Text" at bounding box center [867, 271] width 194 height 28
type input "****"
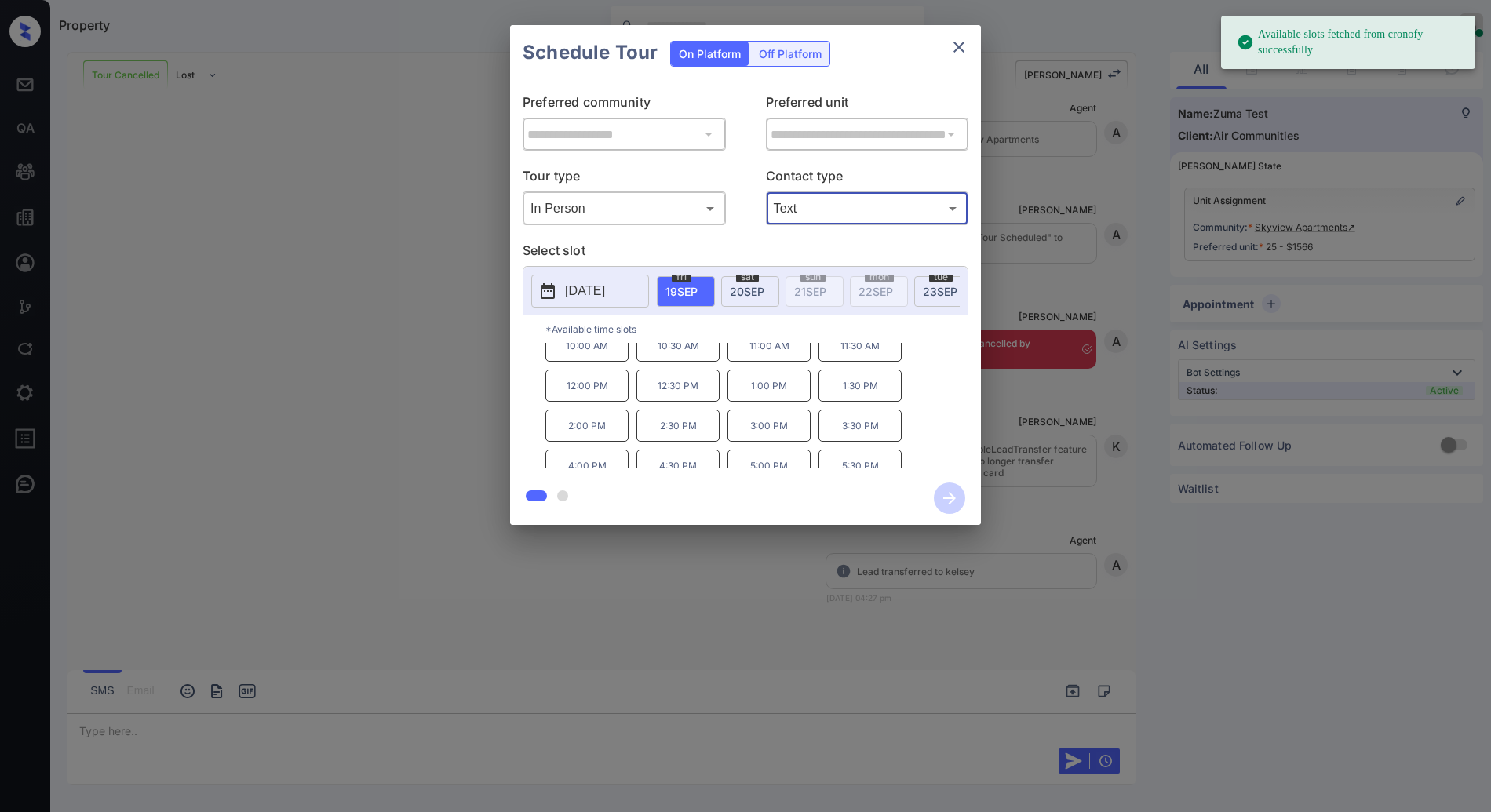
scroll to position [27, 0]
click at [755, 285] on span "[DATE]" at bounding box center [747, 292] width 34 height 14
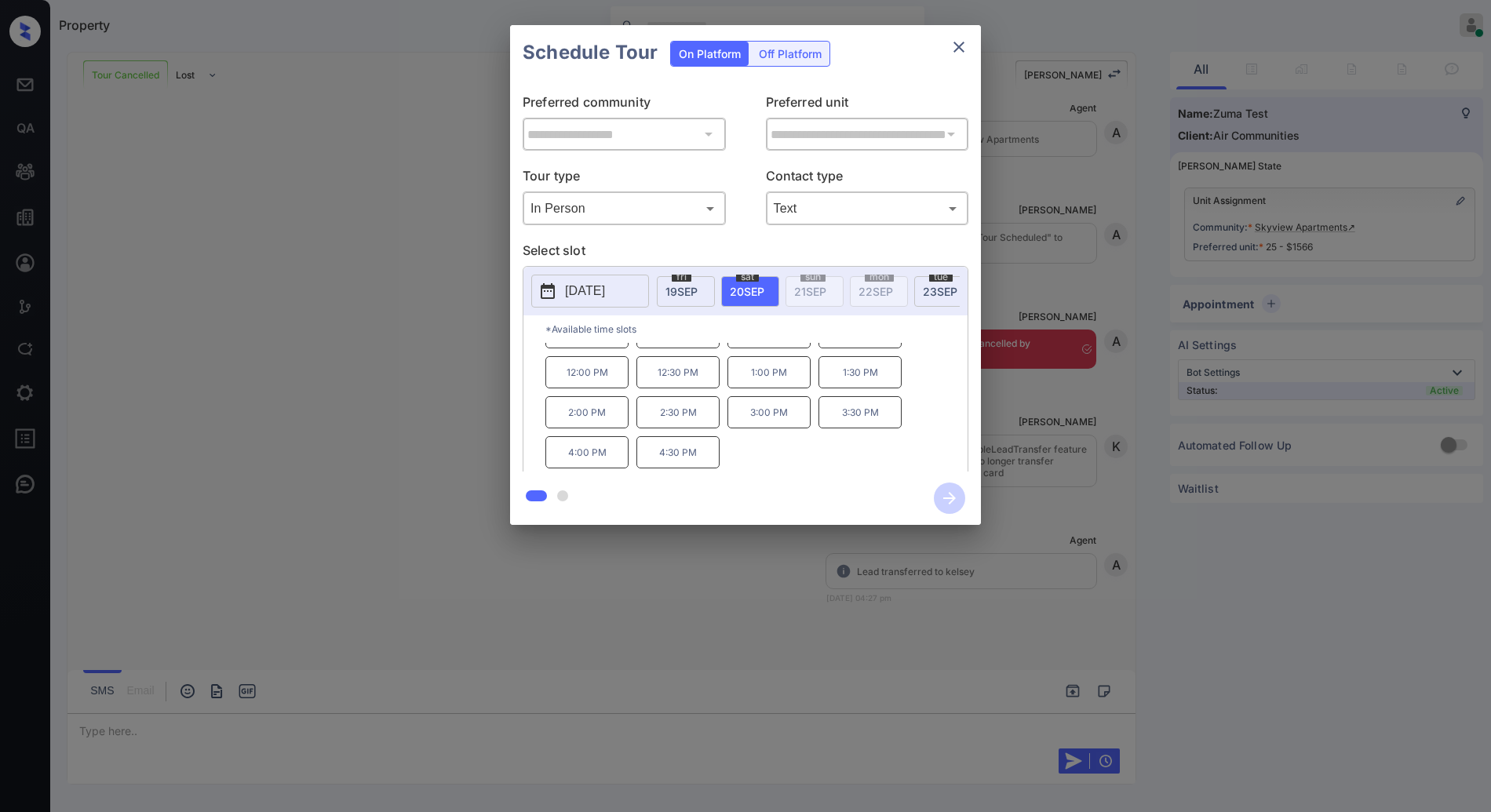
click at [855, 417] on p "3:30 PM" at bounding box center [859, 413] width 83 height 33
click at [949, 500] on icon "button" at bounding box center [949, 498] width 32 height 32
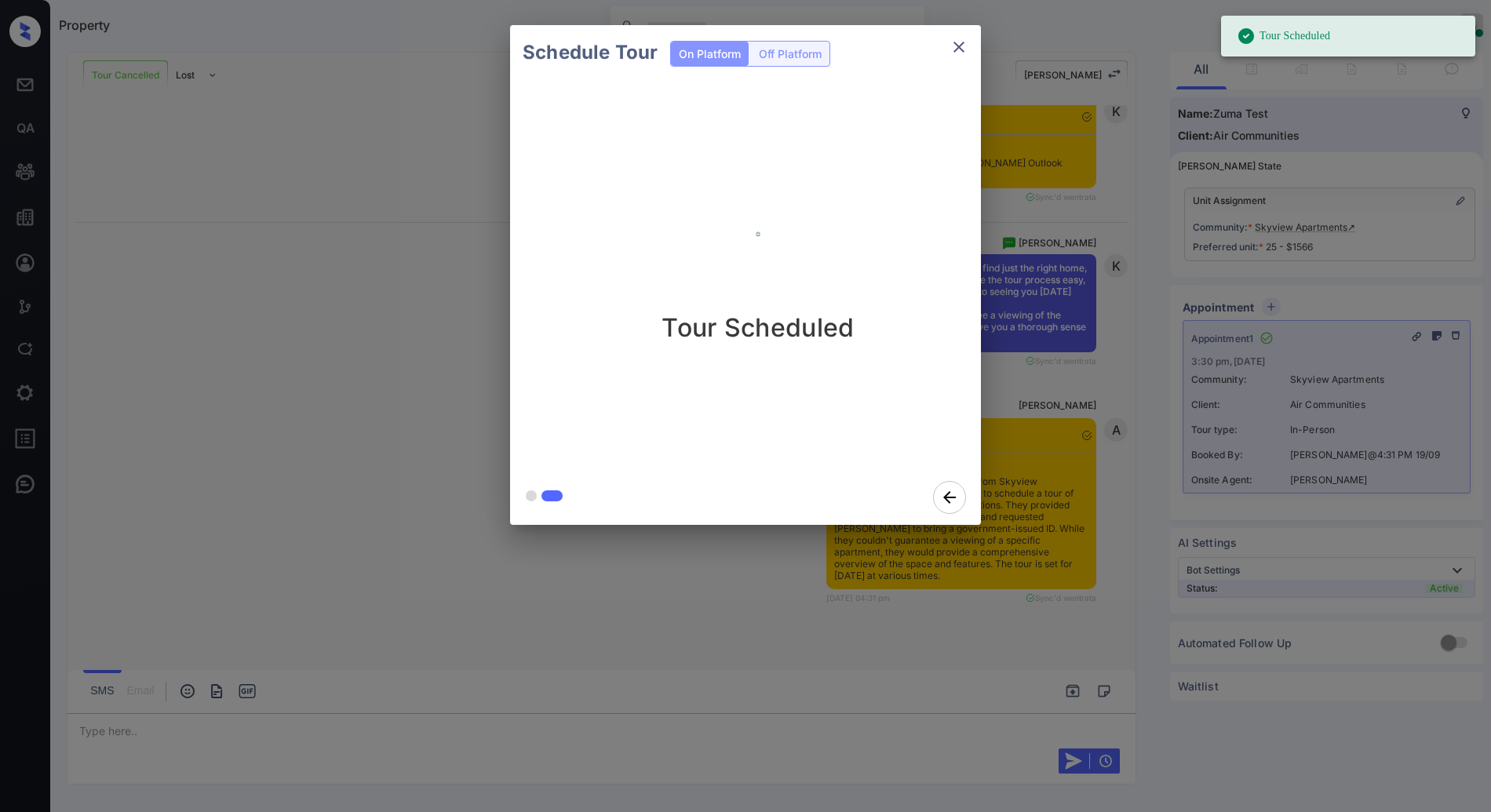
scroll to position [4805, 0]
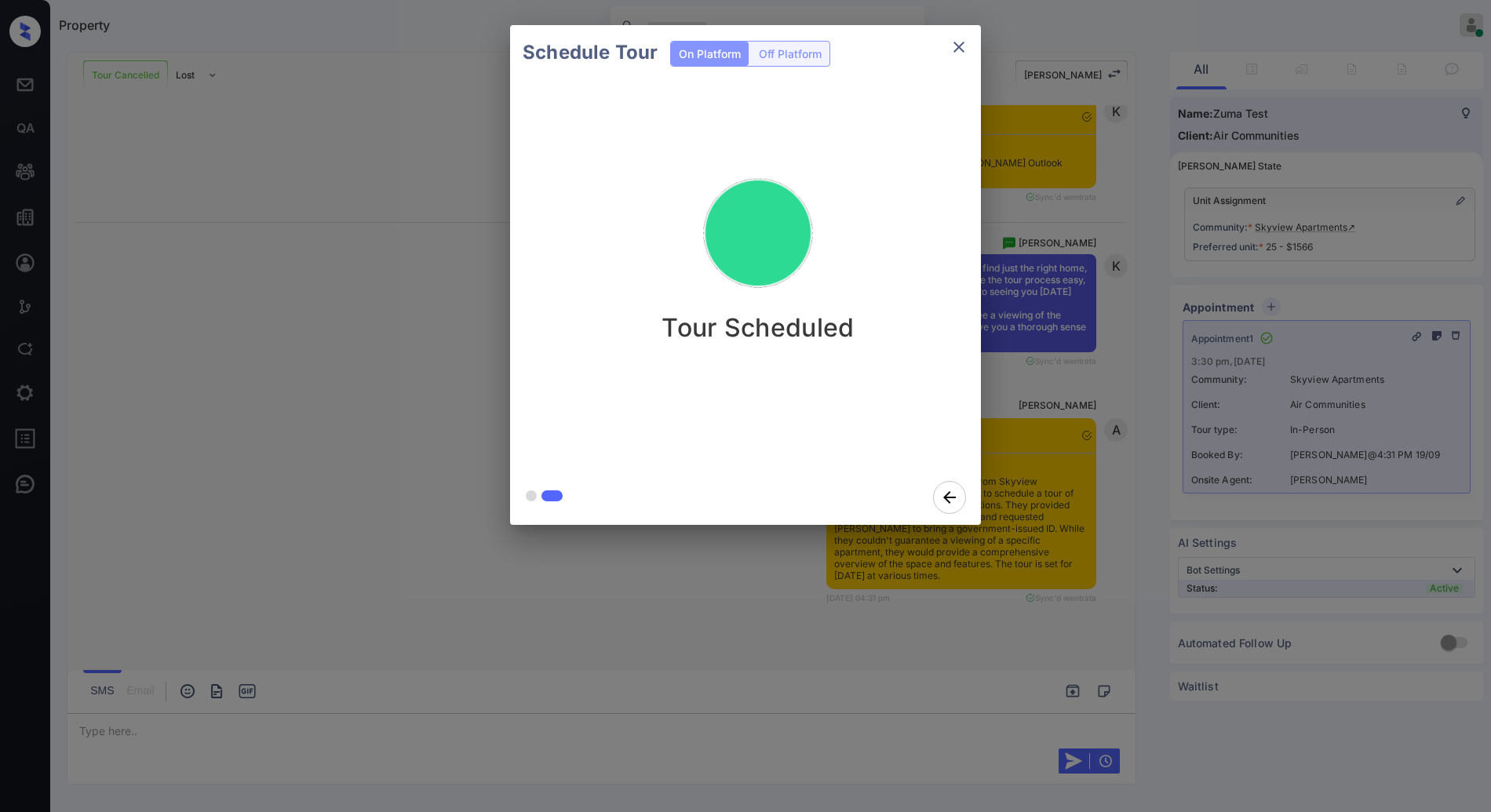
click at [963, 42] on icon "close" at bounding box center [959, 47] width 11 height 11
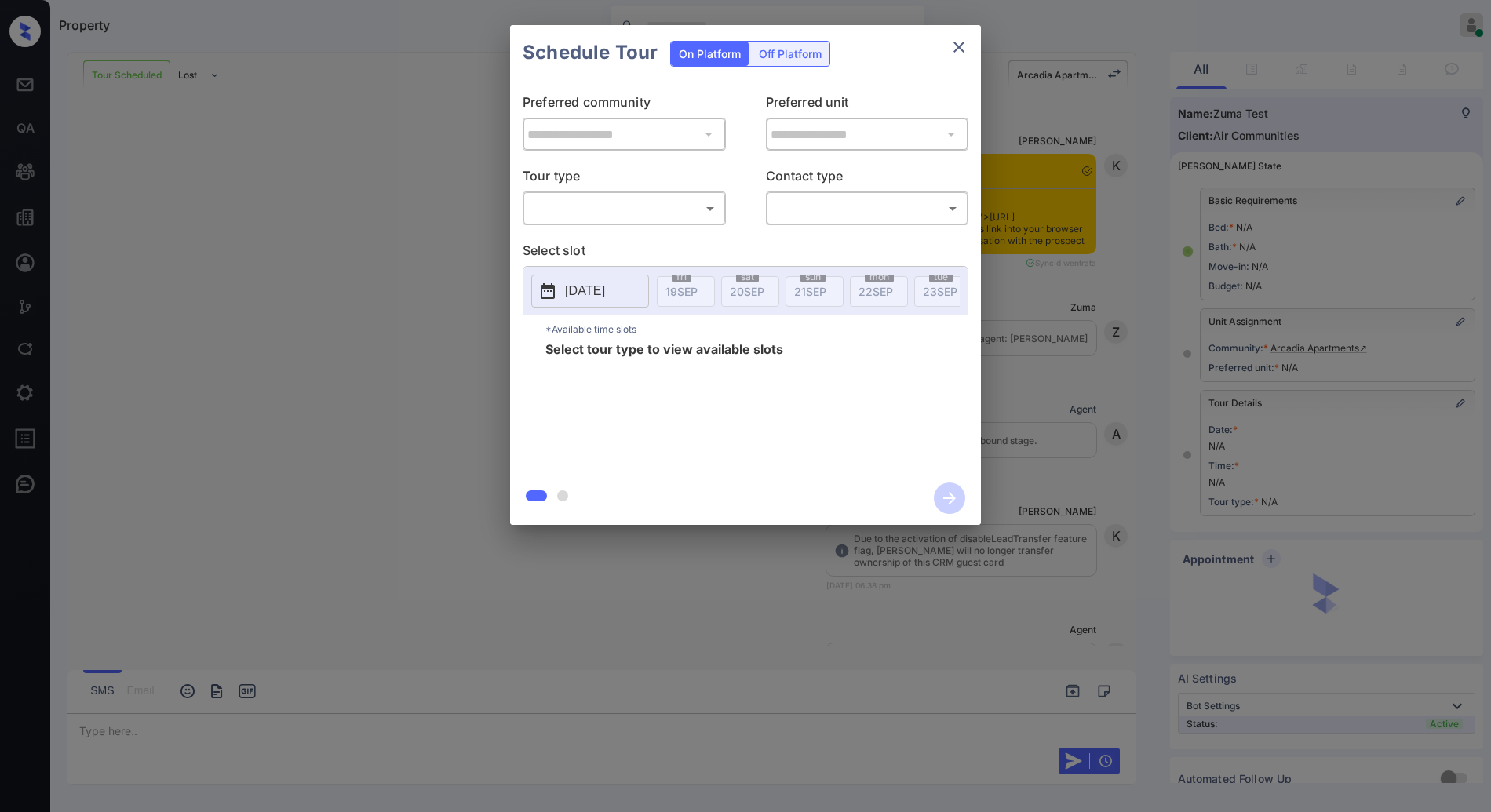
scroll to position [2159, 0]
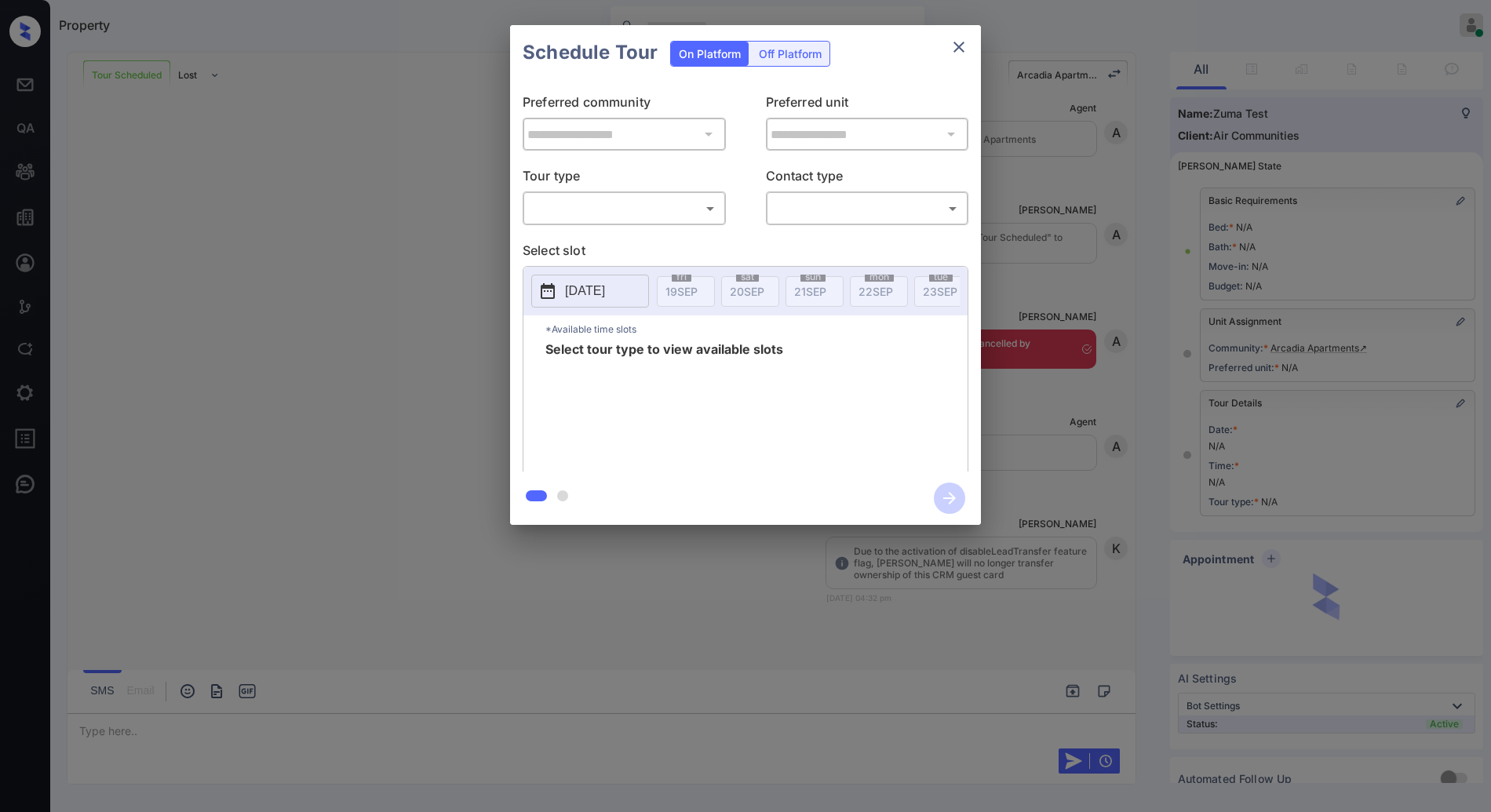
click at [652, 195] on body "Property [PERSON_NAME] Online Set yourself offline Set yourself on break Profil…" at bounding box center [746, 406] width 1491 height 812
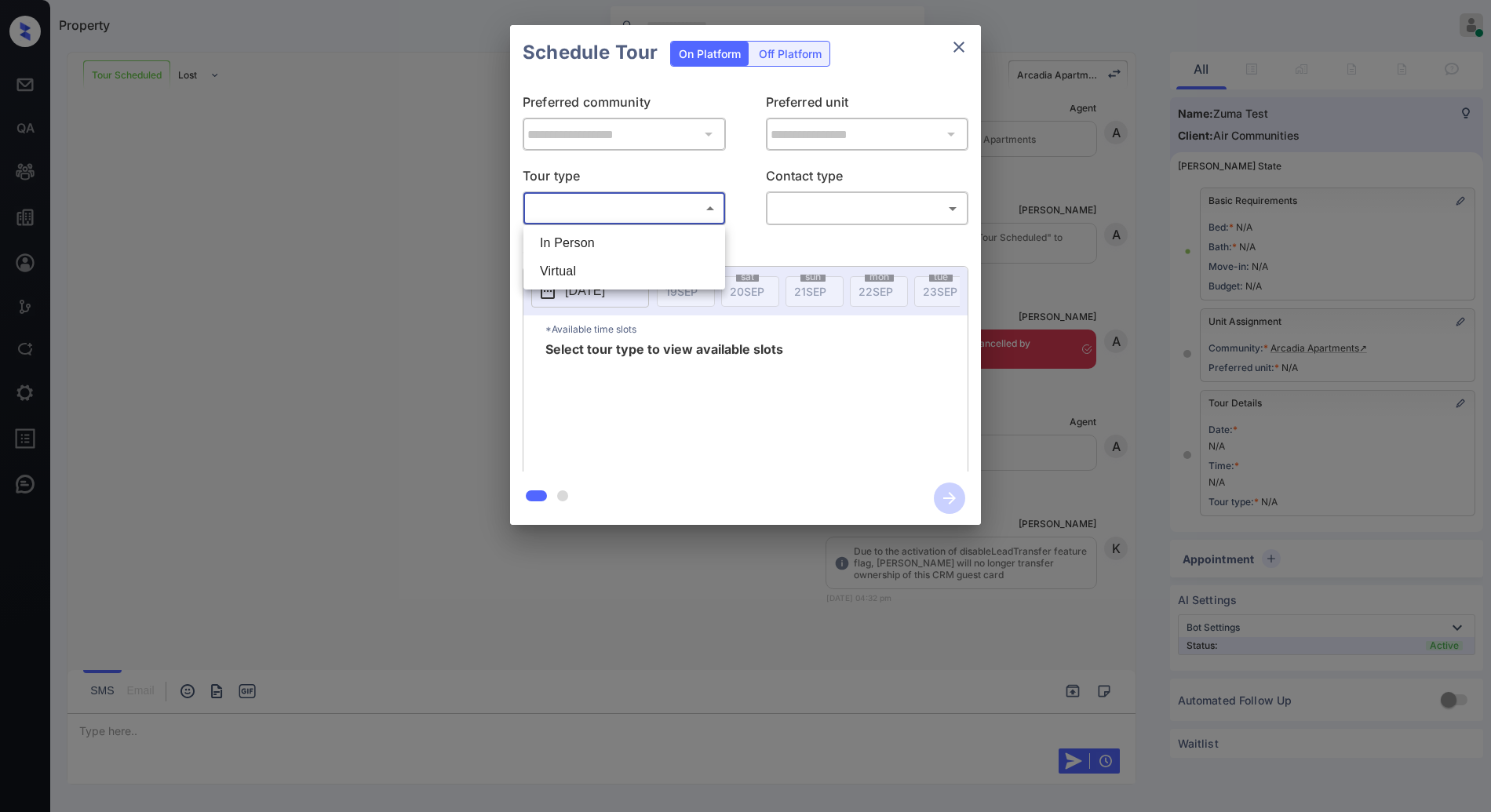
click at [953, 51] on div at bounding box center [746, 406] width 1491 height 812
click at [958, 42] on icon "close" at bounding box center [959, 47] width 19 height 19
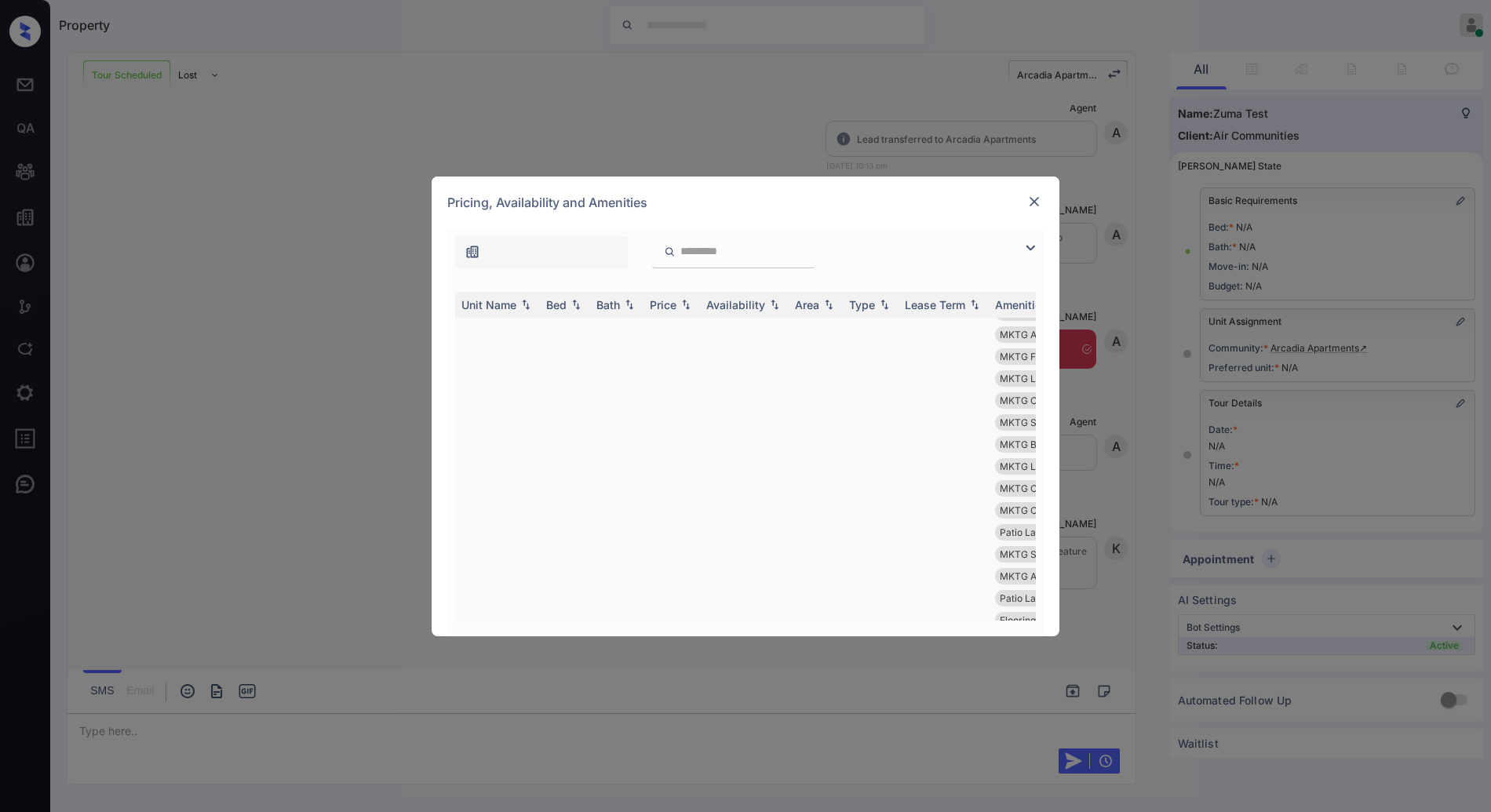
scroll to position [134, 0]
click at [626, 427] on td "1" at bounding box center [617, 516] width 53 height 666
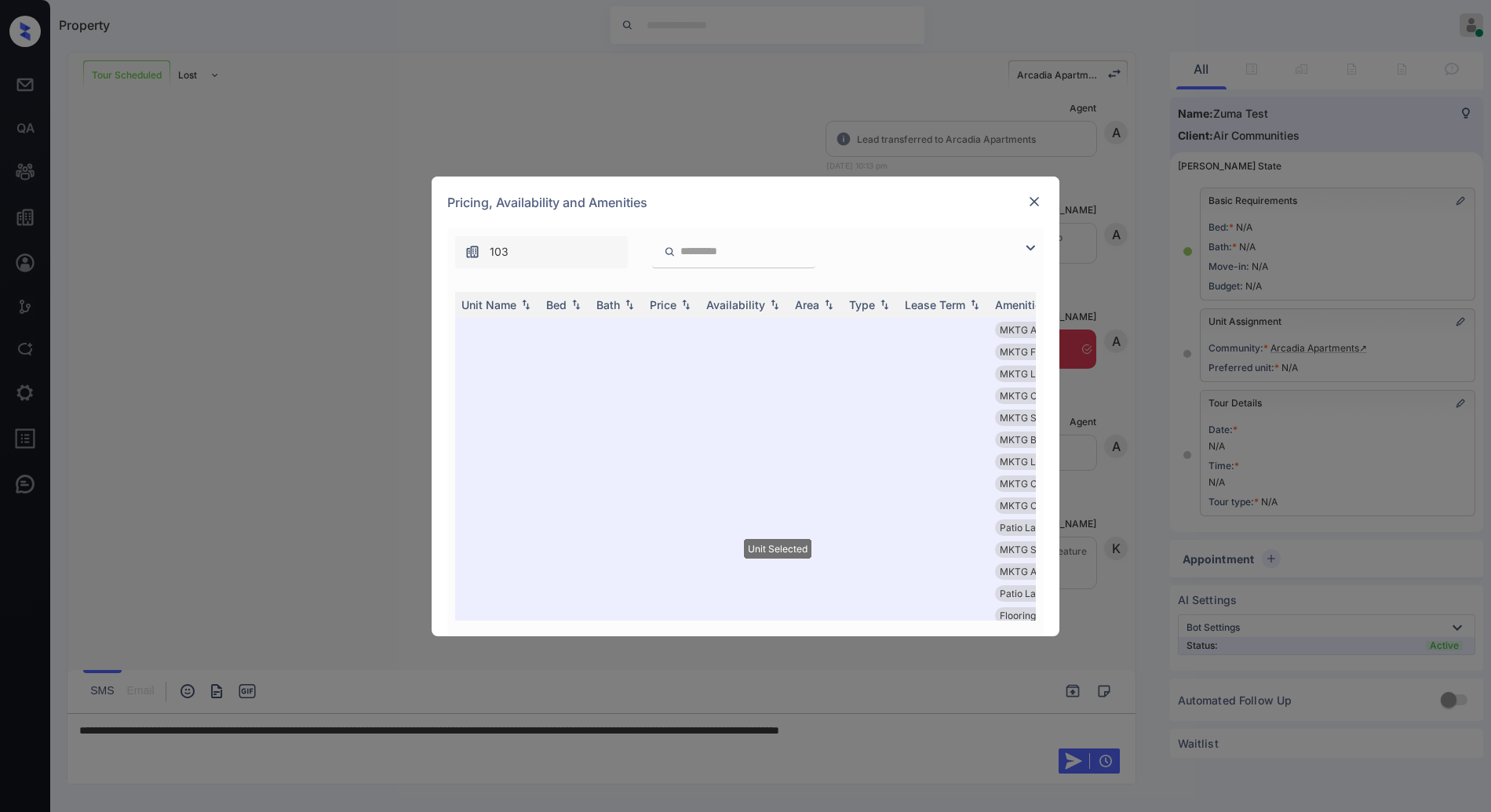
click at [1039, 204] on img at bounding box center [1034, 201] width 15 height 15
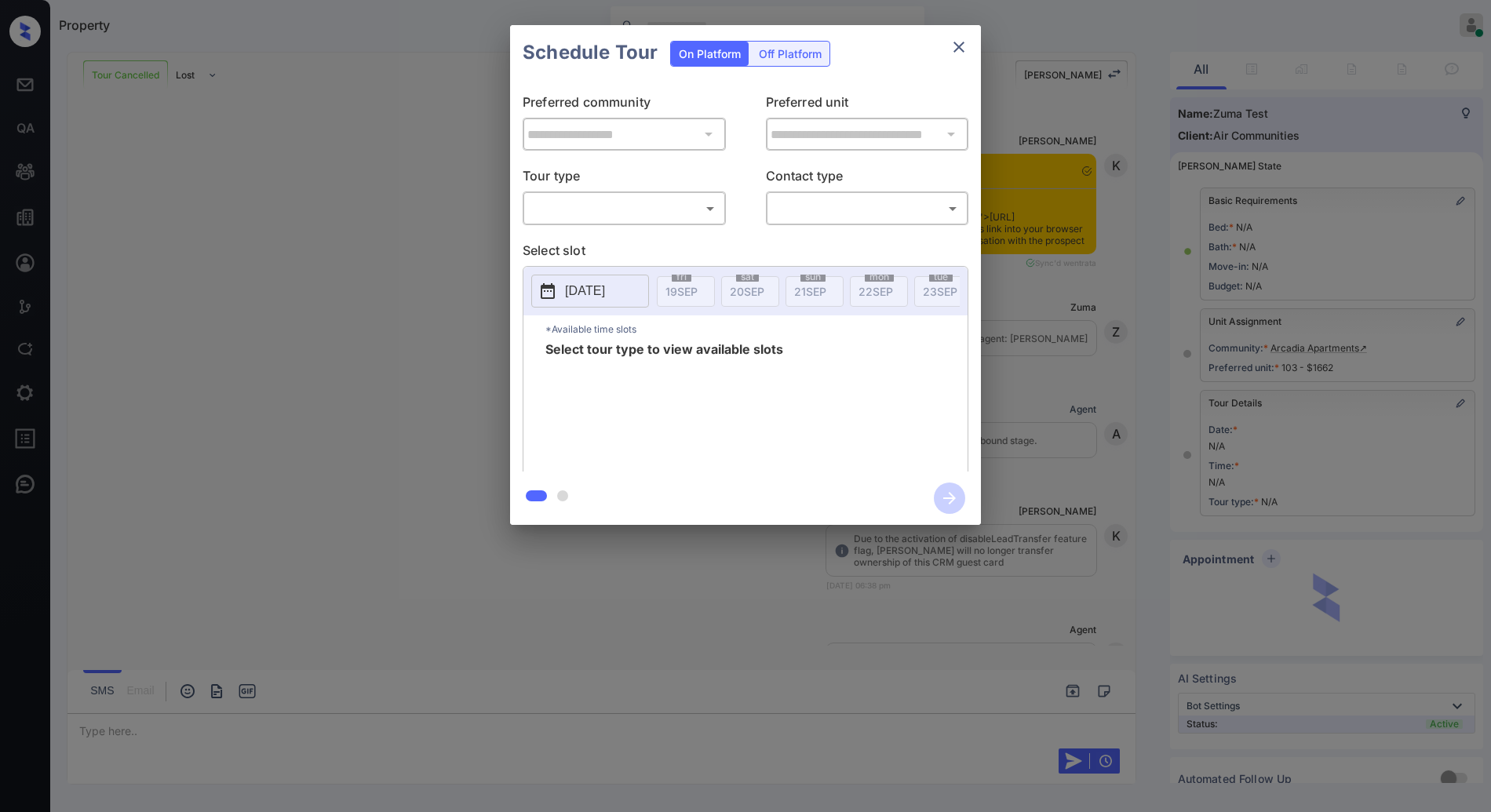
scroll to position [2261, 0]
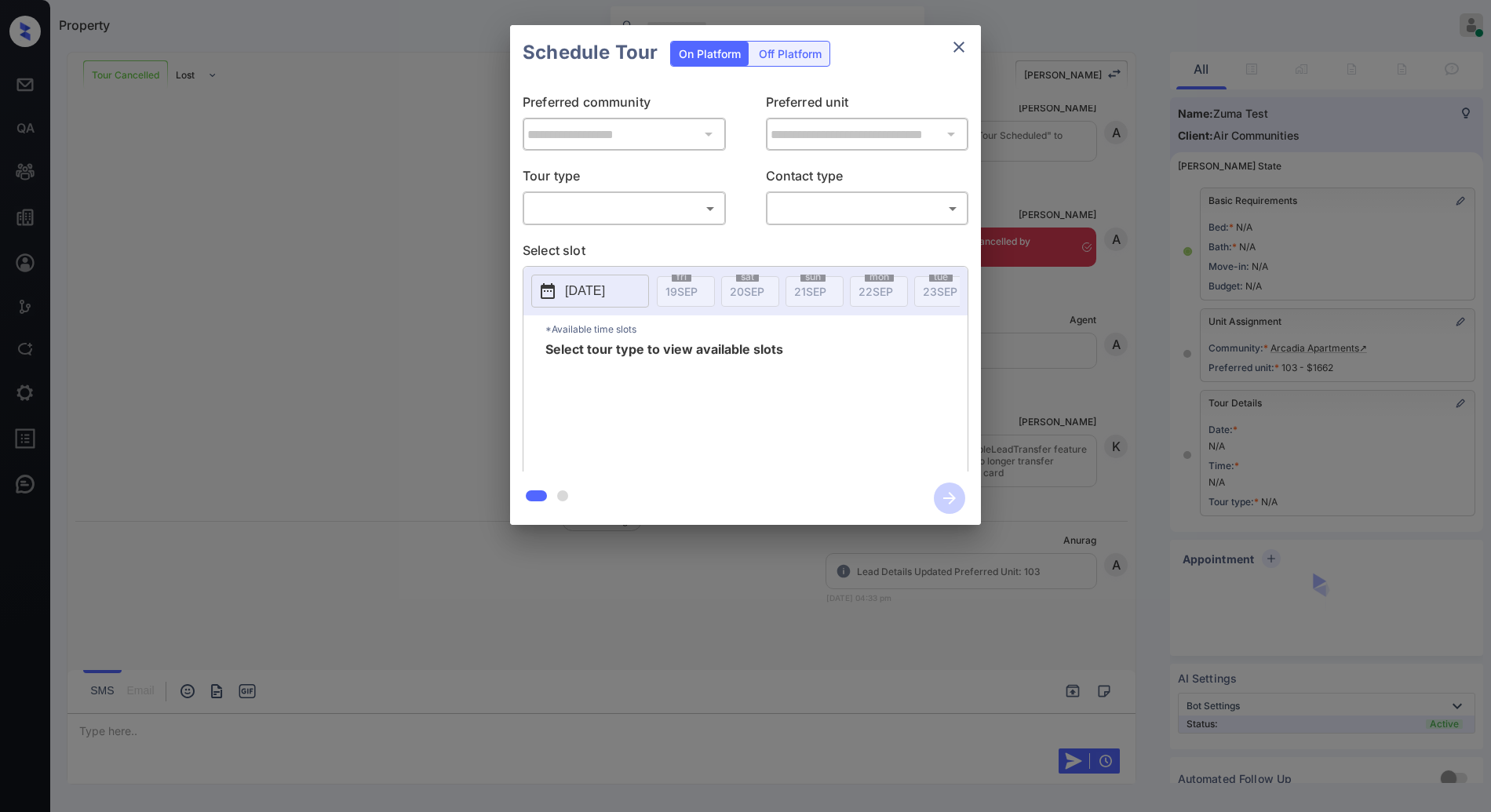
click at [668, 209] on body "Property [PERSON_NAME] Online Set yourself offline Set yourself on break Profil…" at bounding box center [746, 406] width 1491 height 812
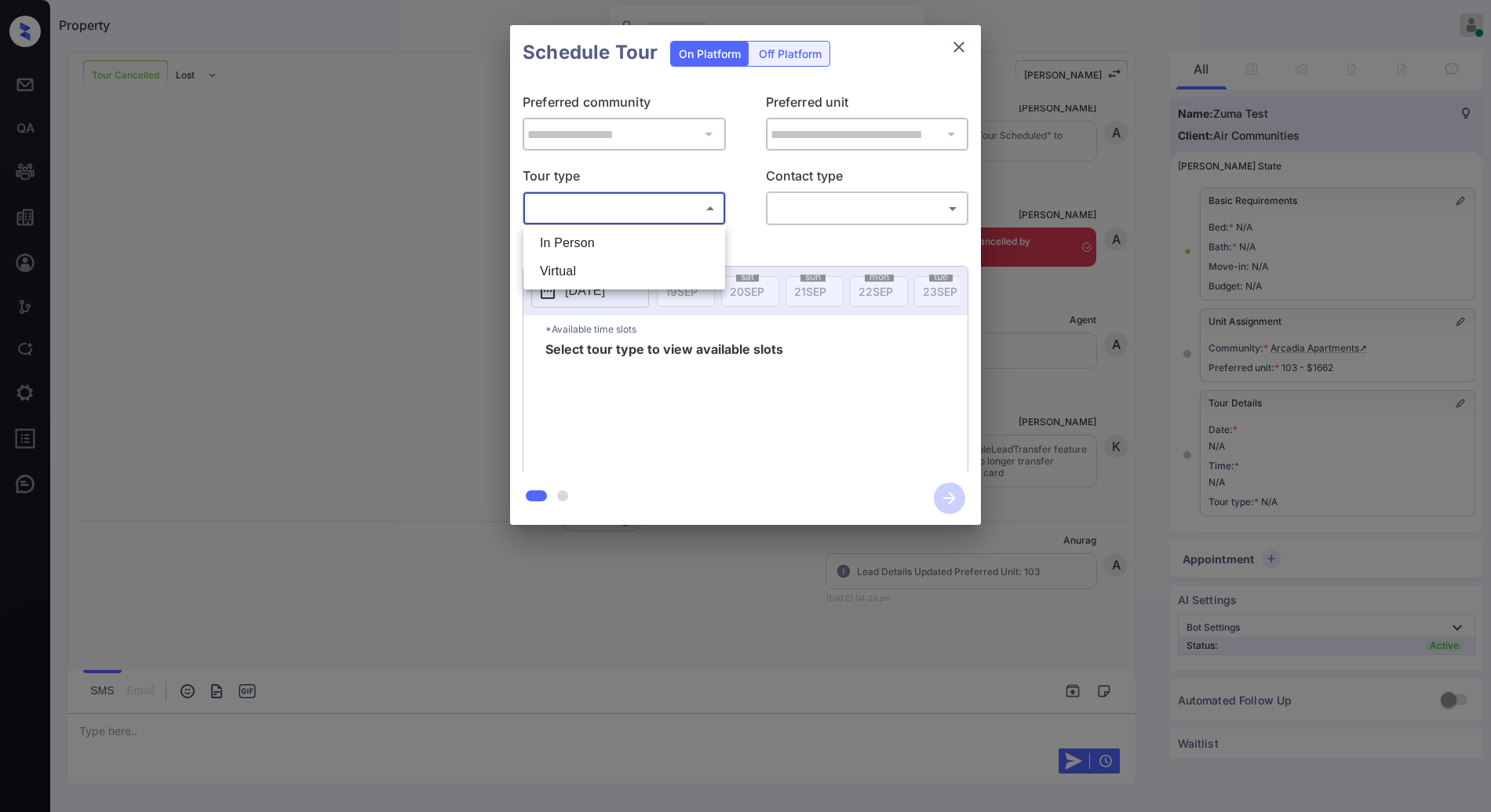
click at [664, 241] on li "In Person" at bounding box center [625, 242] width 194 height 28
type input "********"
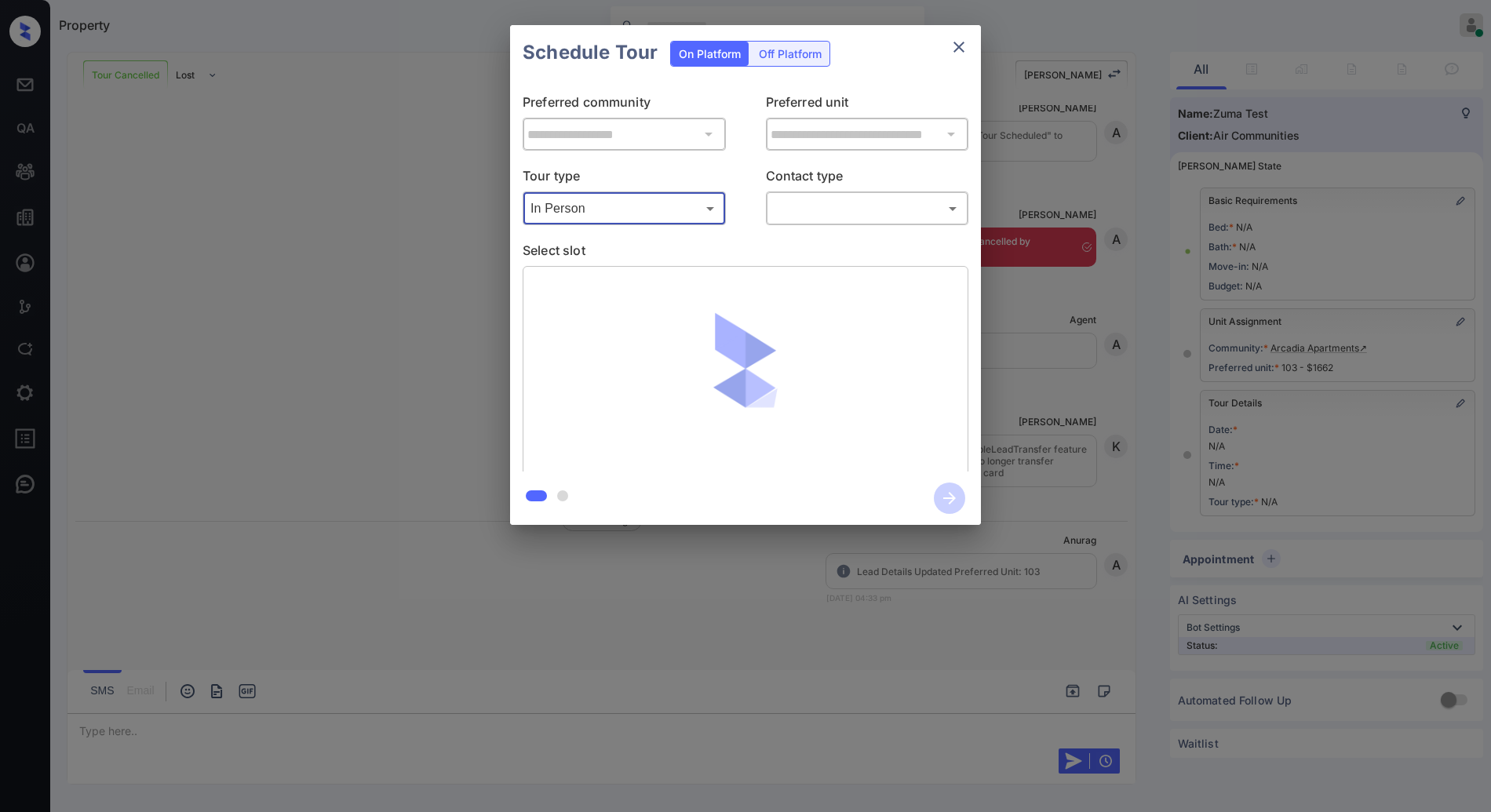
click at [817, 211] on body "Property [PERSON_NAME] Online Set yourself offline Set yourself on break Profil…" at bounding box center [746, 406] width 1491 height 812
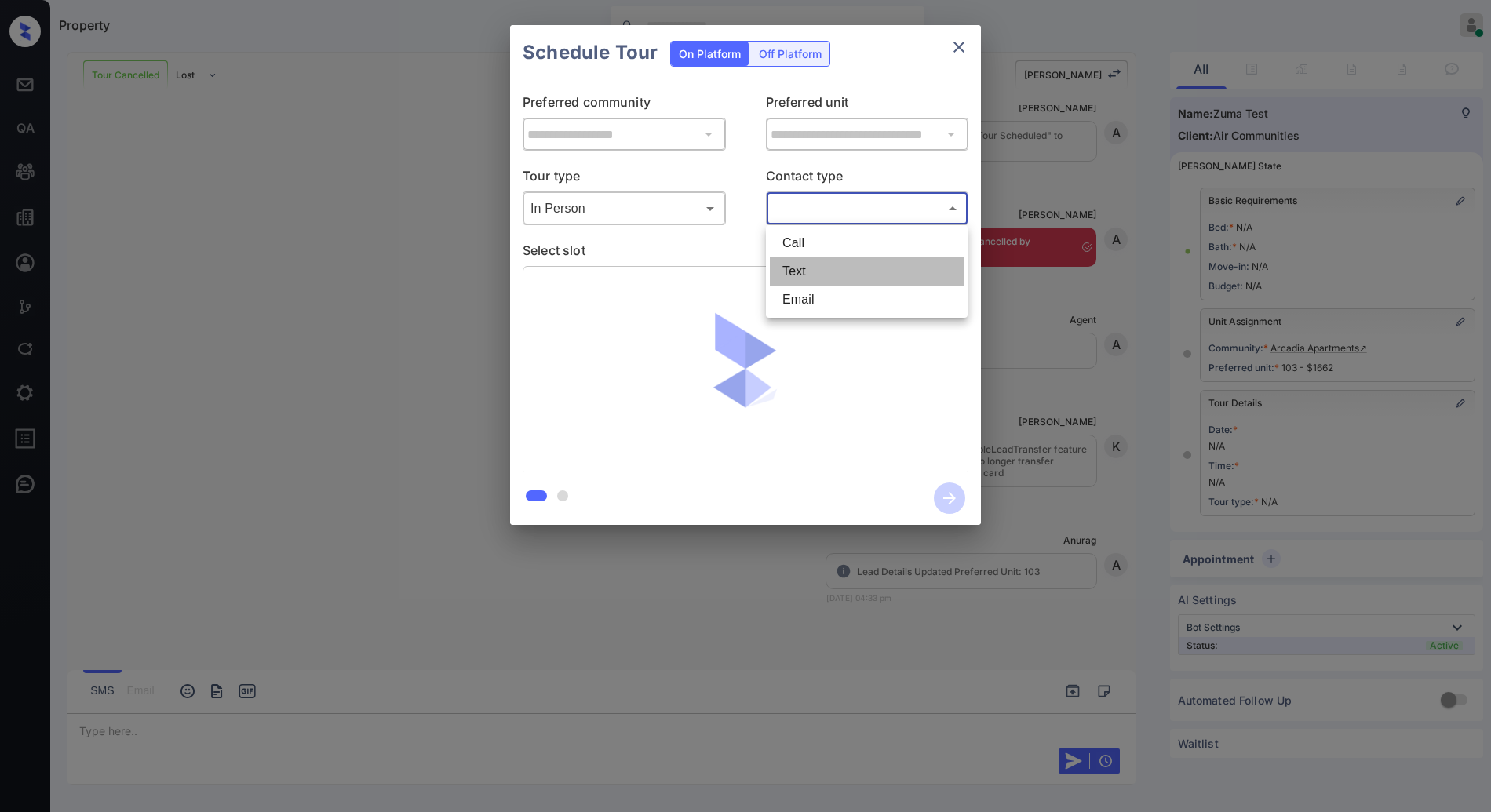
click at [829, 272] on li "Text" at bounding box center [867, 271] width 194 height 28
type input "****"
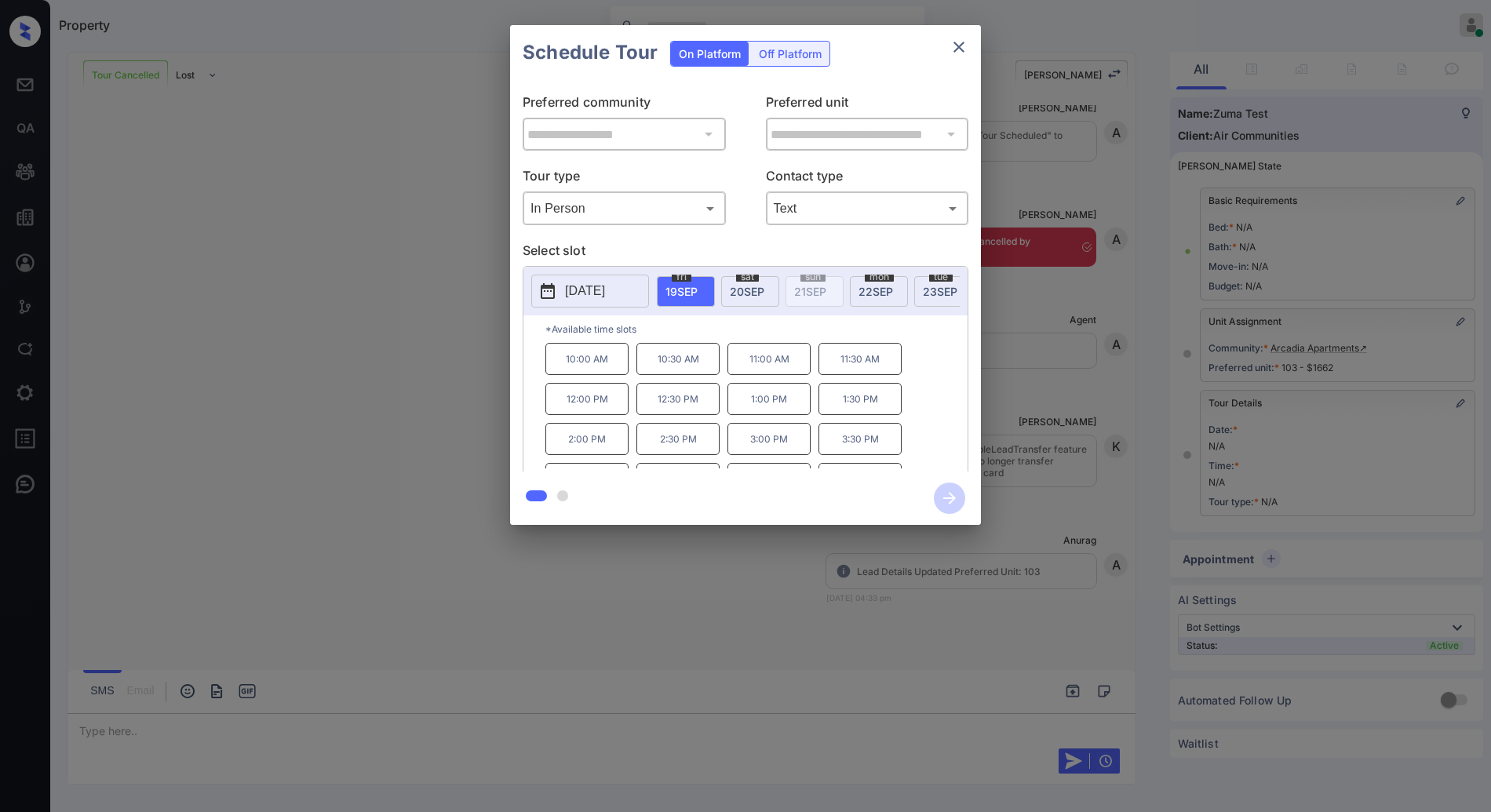
click at [752, 285] on span "[DATE]" at bounding box center [747, 292] width 34 height 14
click at [859, 428] on p "3:30 PM" at bounding box center [859, 413] width 83 height 33
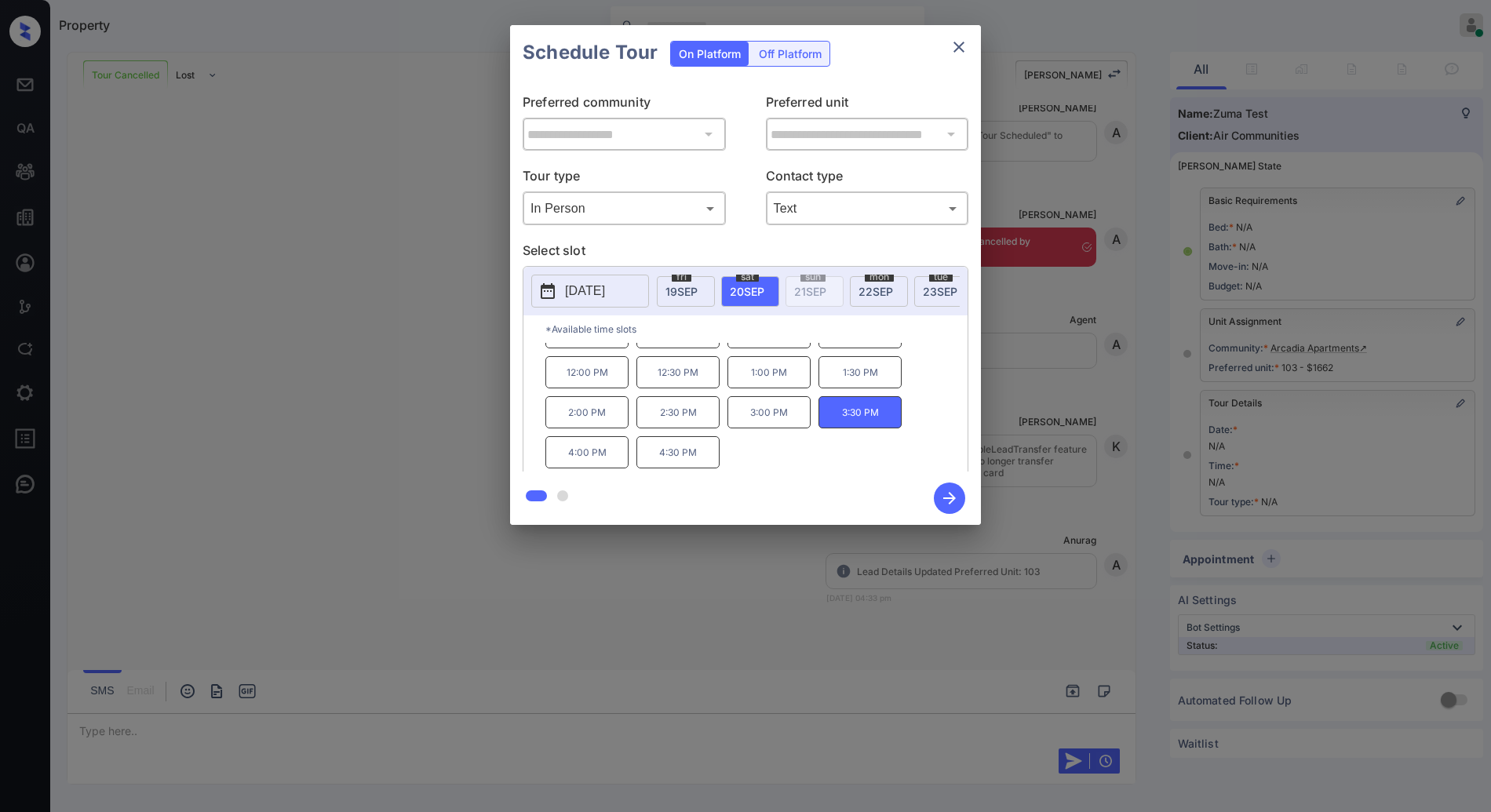
click at [953, 504] on icon "button" at bounding box center [949, 498] width 32 height 32
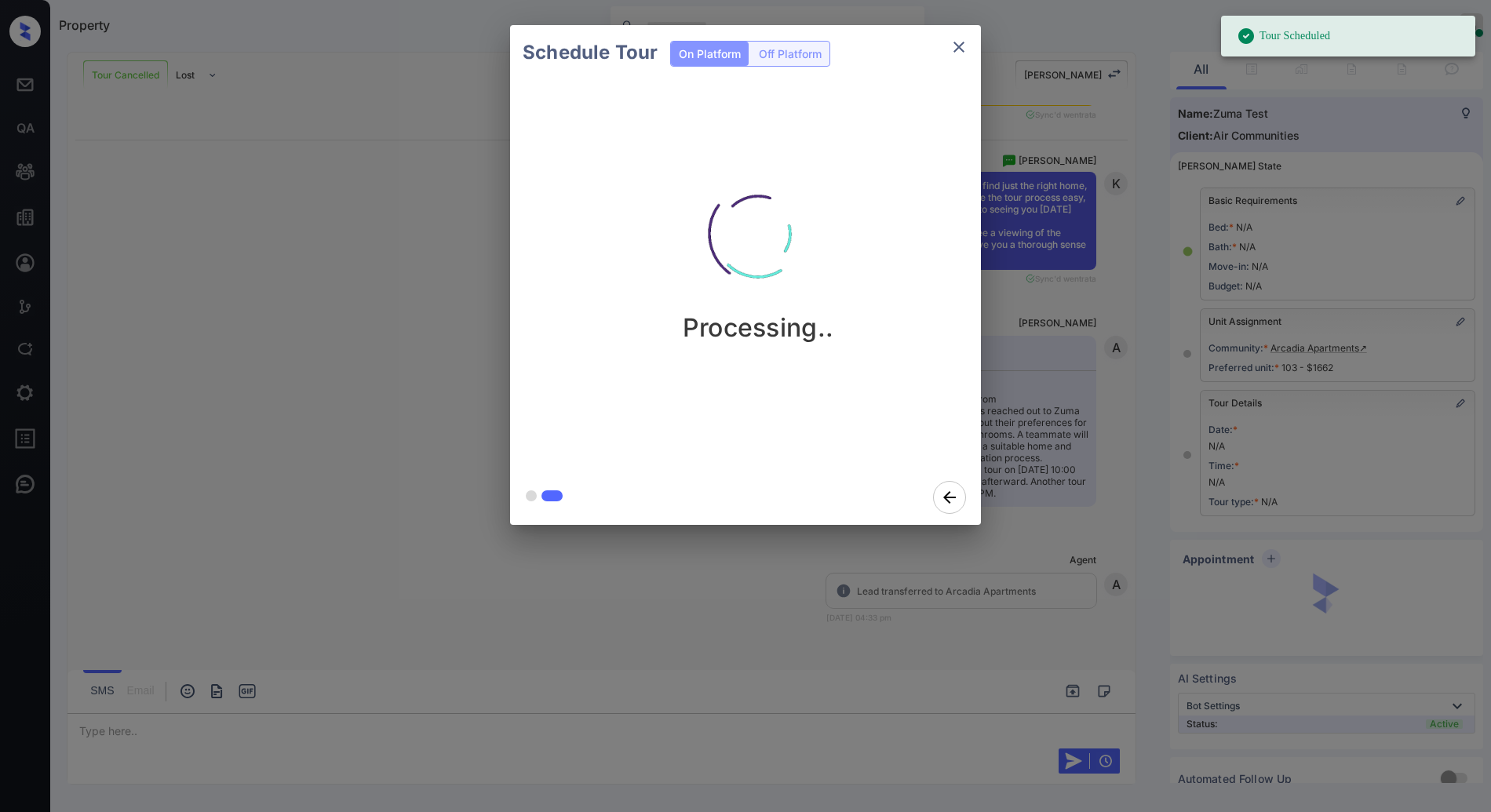
scroll to position [3102, 0]
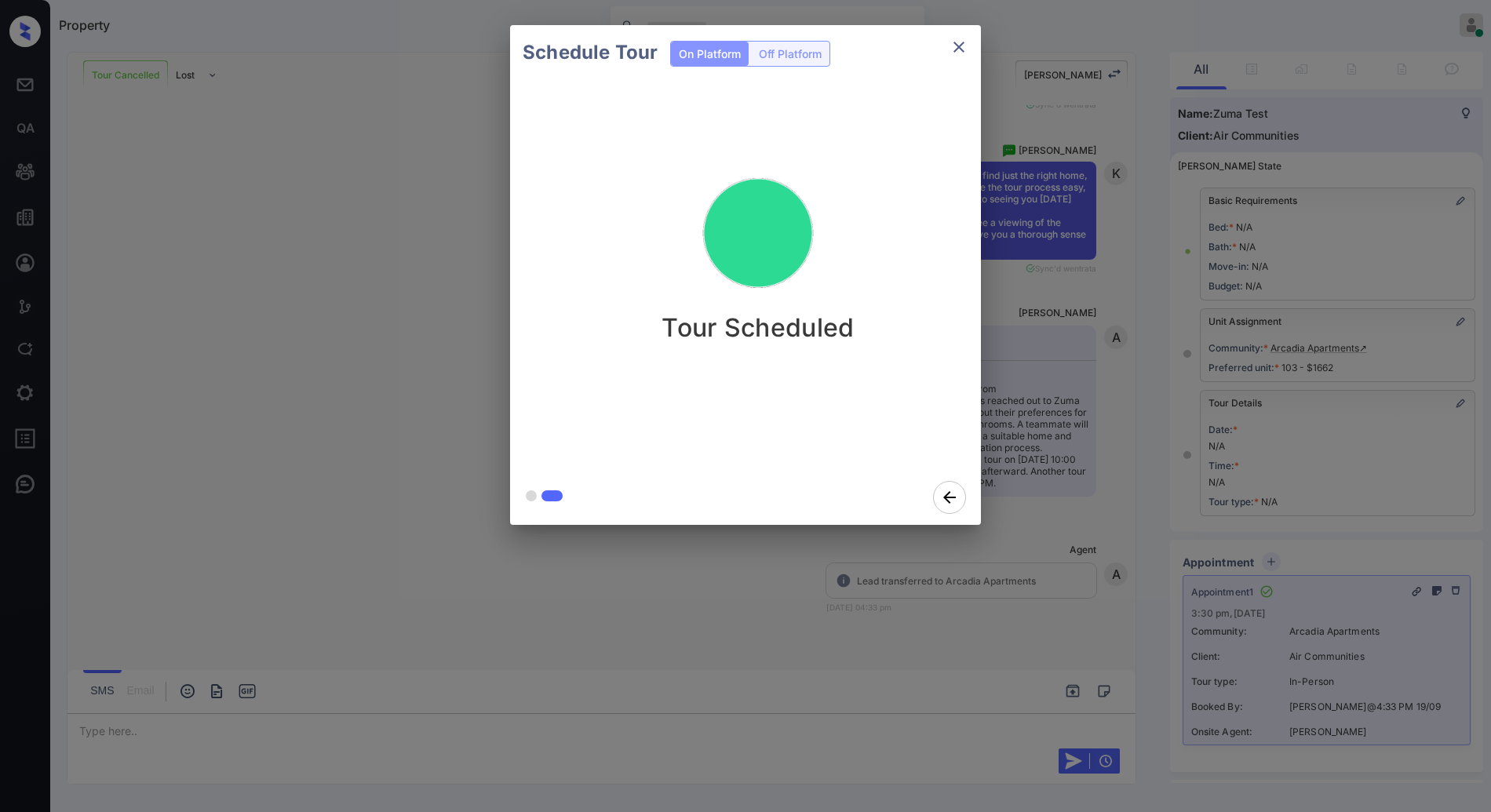
click at [973, 44] on button "close" at bounding box center [959, 47] width 32 height 32
